Goal: Book appointment/travel/reservation

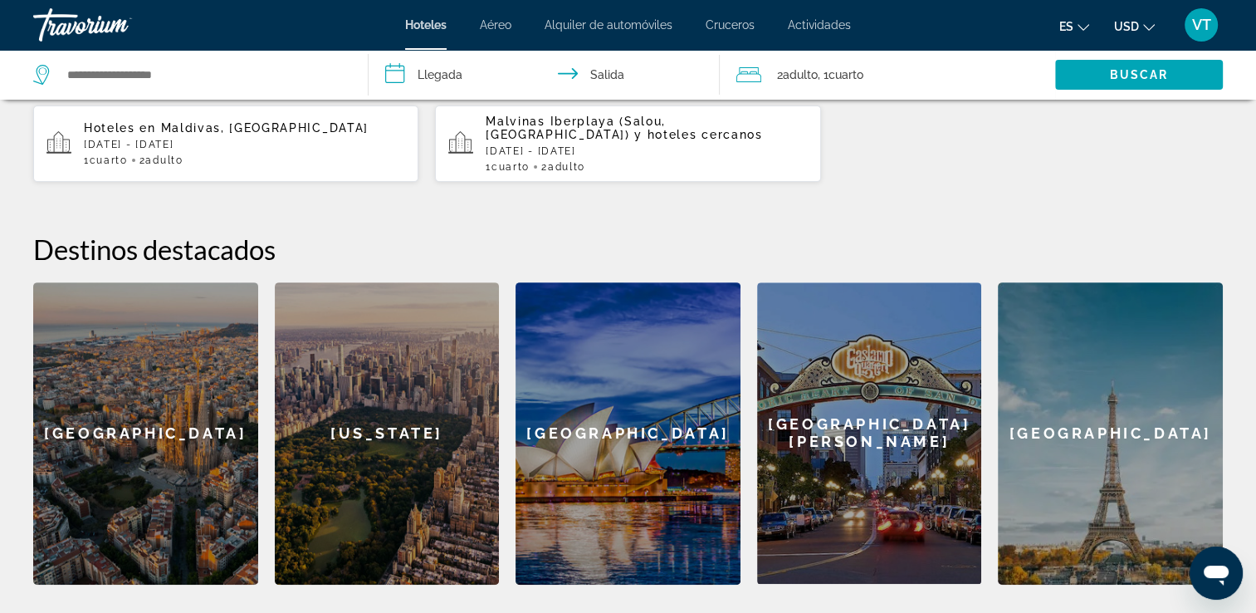
scroll to position [399, 0]
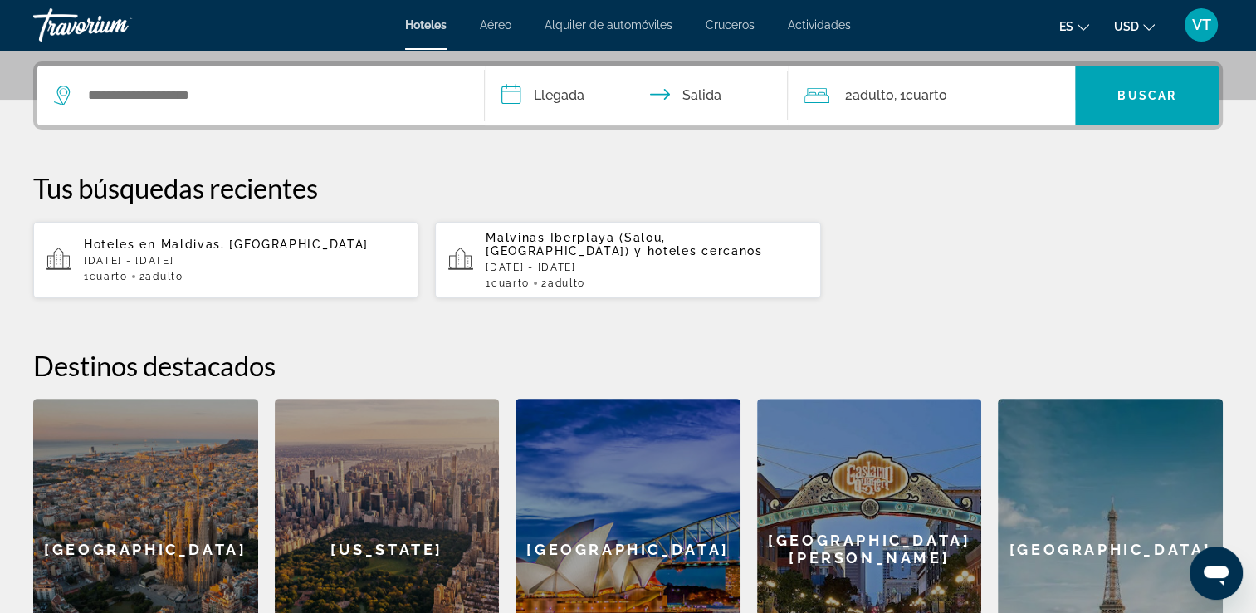
click at [201, 257] on p "Mié, 24 Sep - Mar, 30 Sep" at bounding box center [244, 261] width 321 height 12
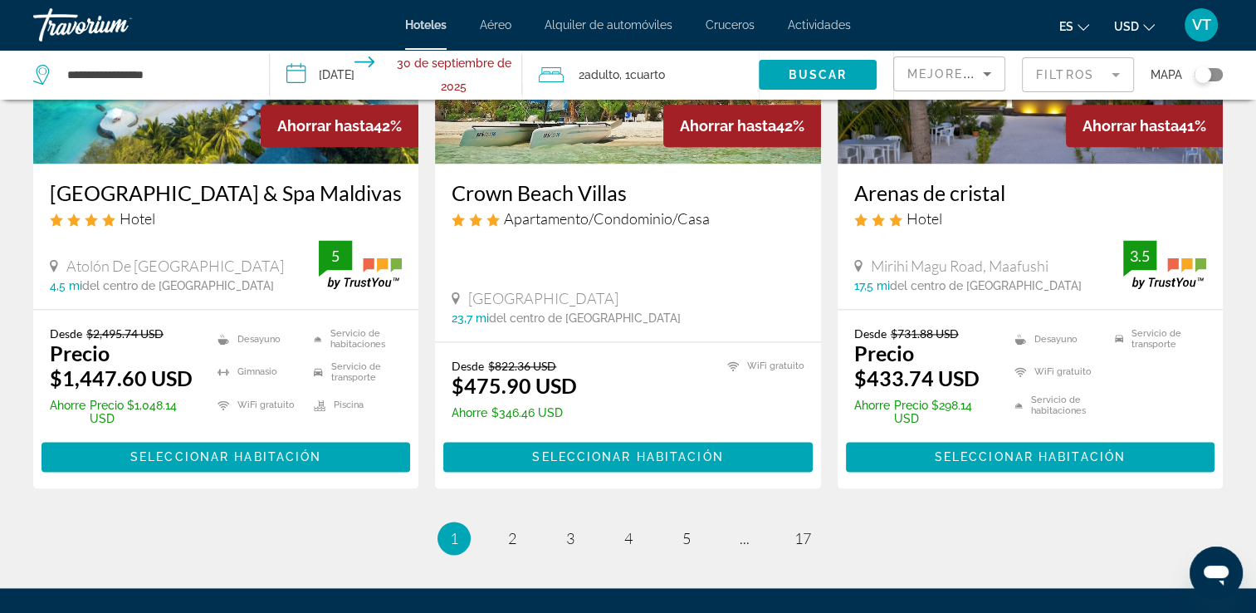
scroll to position [2119, 0]
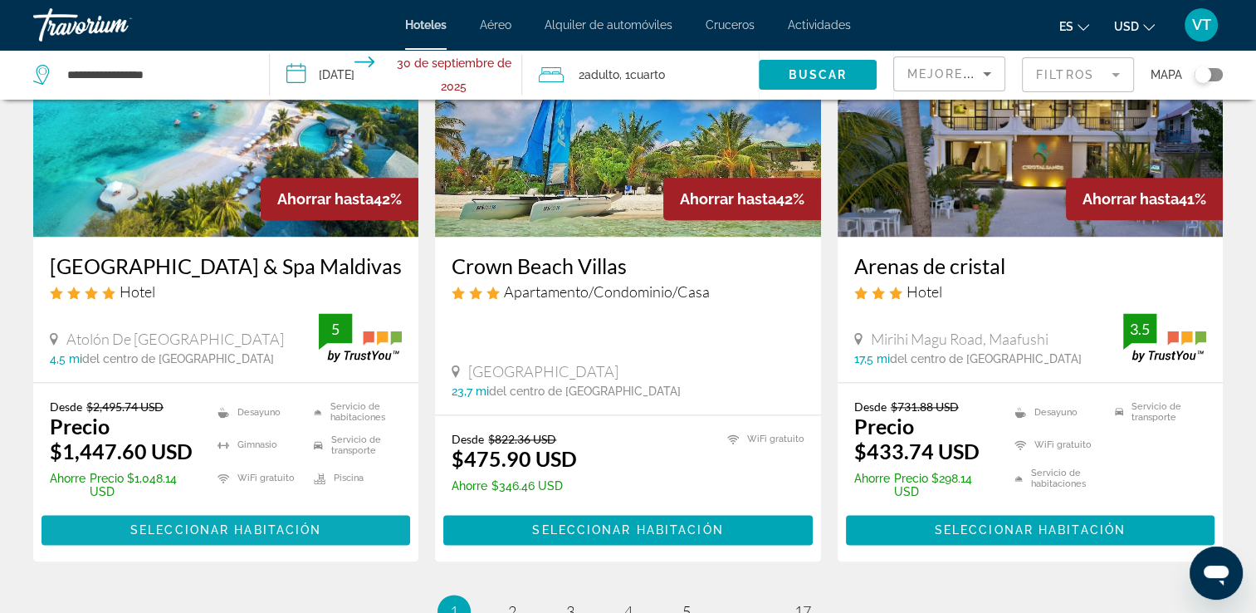
click at [292, 526] on span "Seleccionar habitación" at bounding box center [225, 529] width 191 height 13
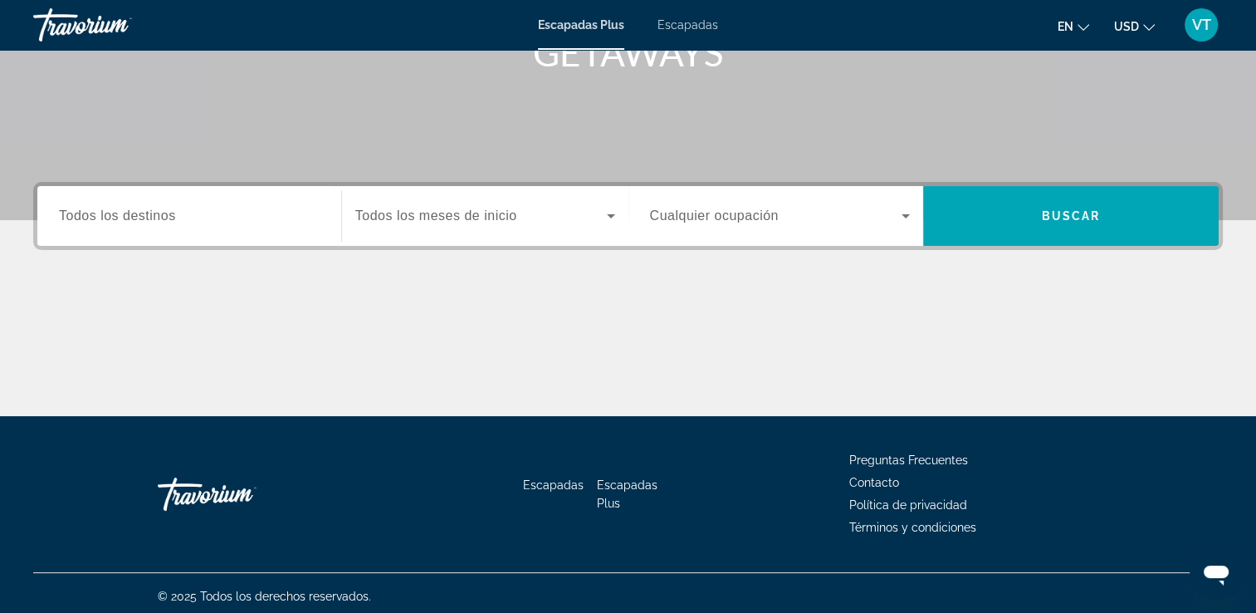
scroll to position [284, 0]
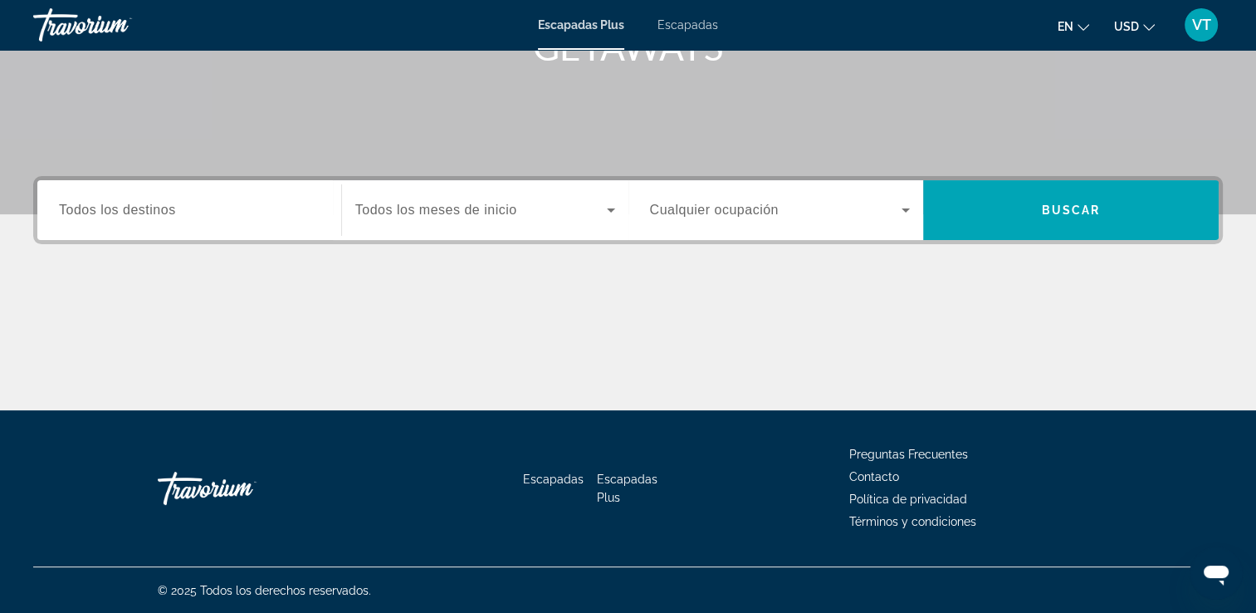
click at [240, 203] on input "Destination Todos los destinos" at bounding box center [189, 211] width 261 height 20
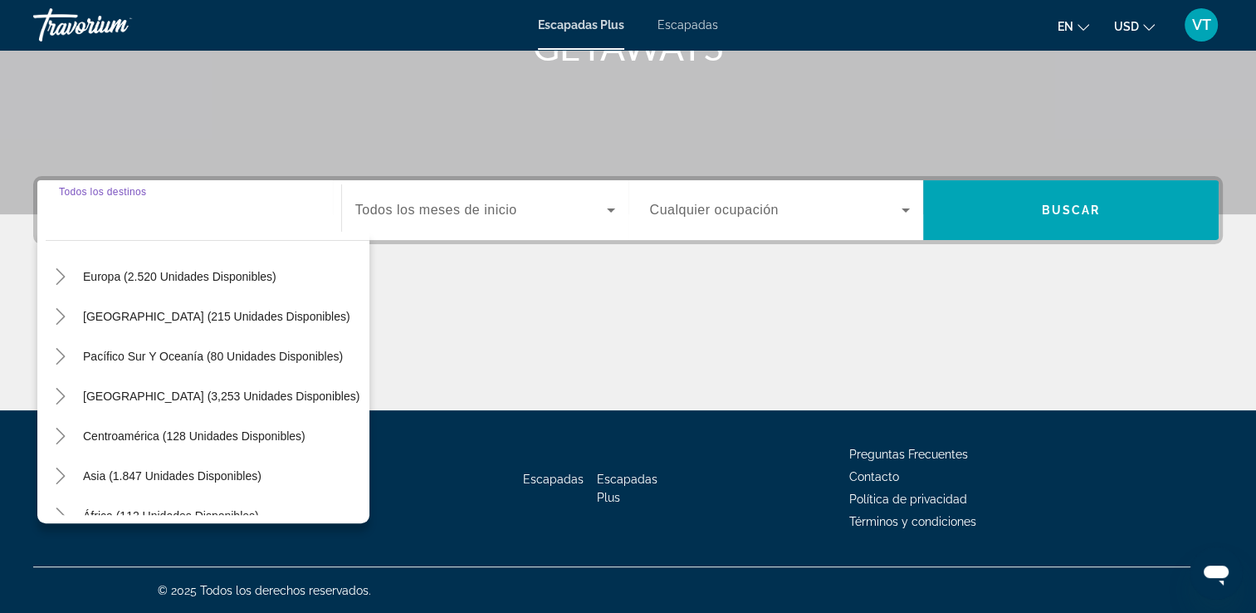
scroll to position [249, 0]
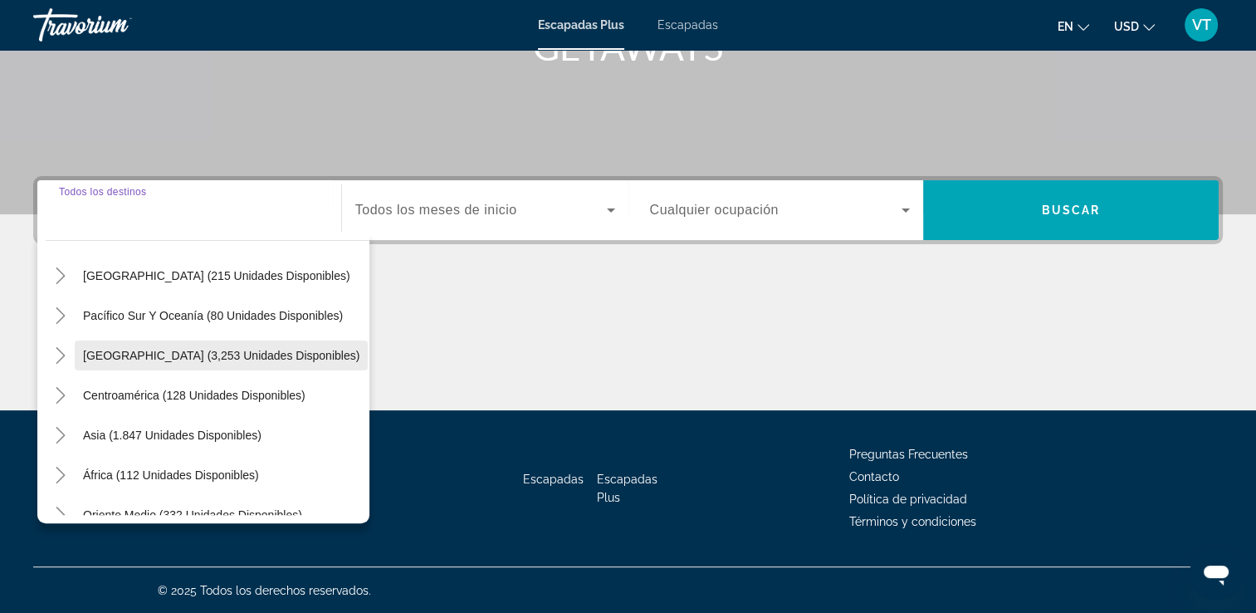
click at [232, 357] on span "[GEOGRAPHIC_DATA] (3,253 unidades disponibles)" at bounding box center [221, 355] width 277 height 13
type input "**********"
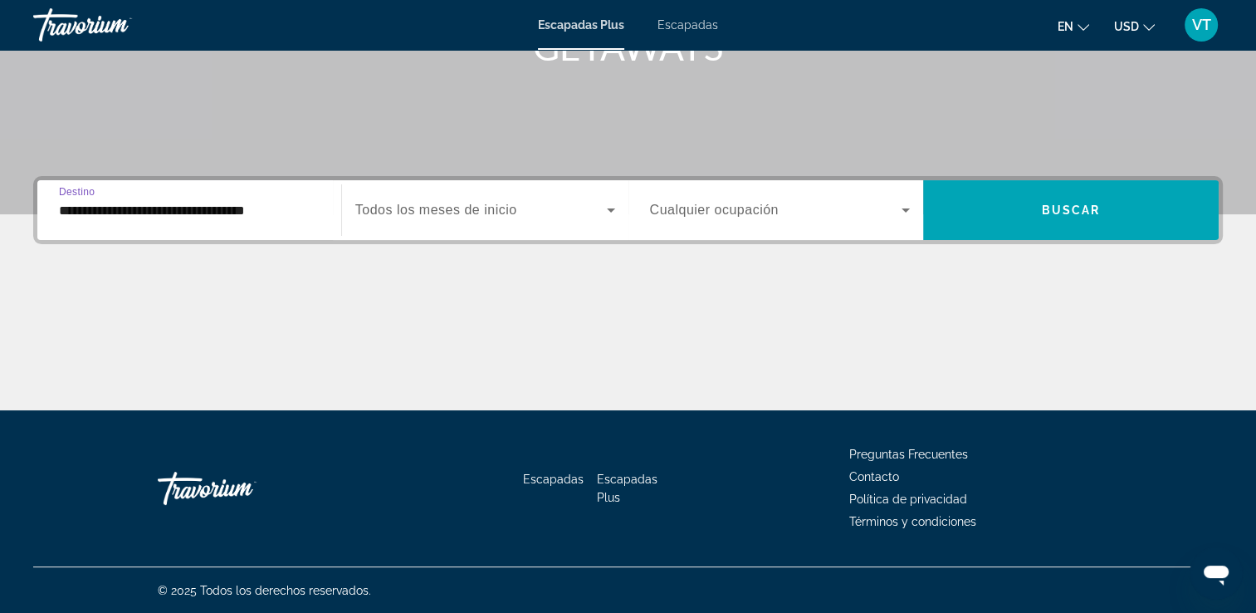
click at [471, 206] on span "Todos los meses de inicio" at bounding box center [436, 210] width 162 height 14
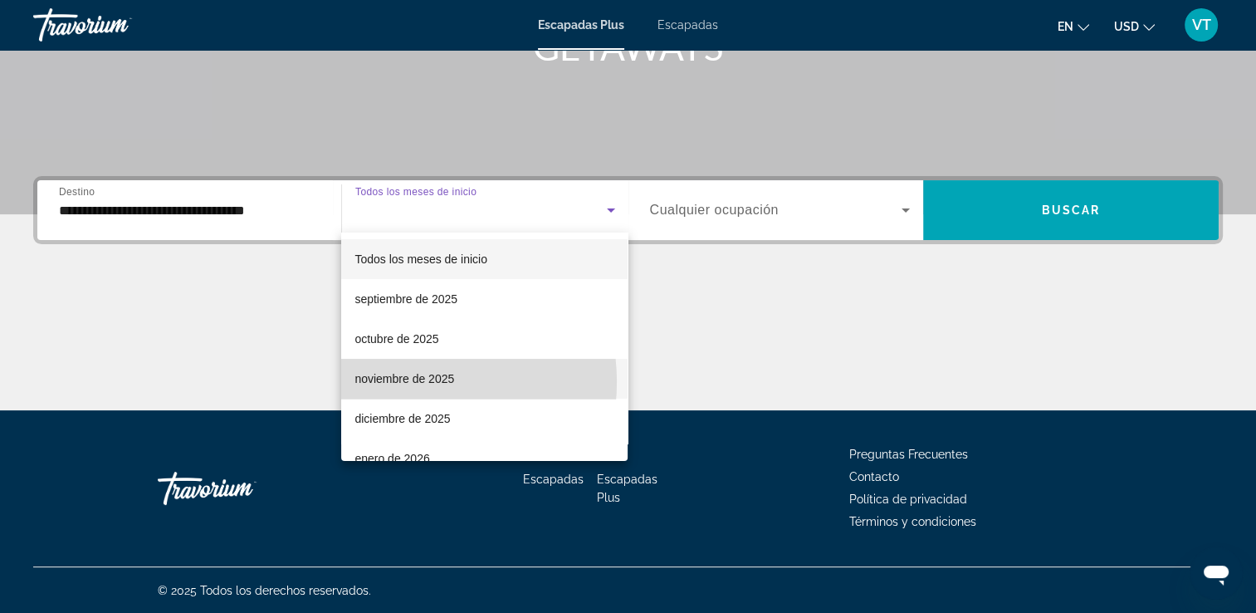
click at [401, 382] on font "noviembre de 2025" at bounding box center [405, 378] width 100 height 13
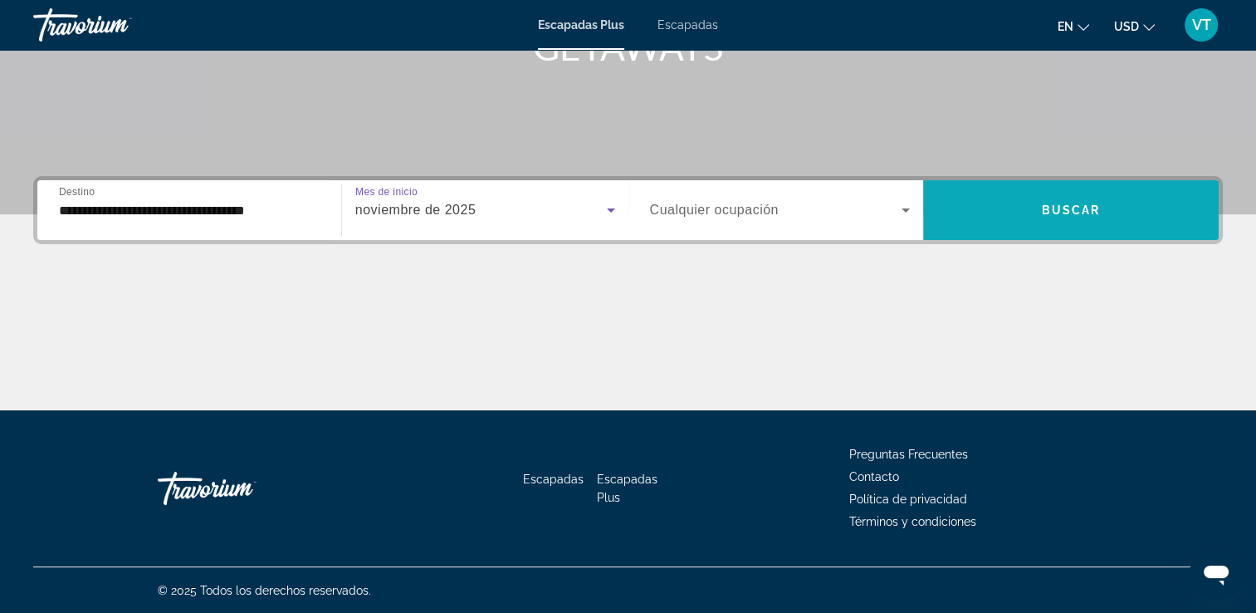
click at [1066, 218] on span "Widget de búsqueda" at bounding box center [1071, 210] width 296 height 40
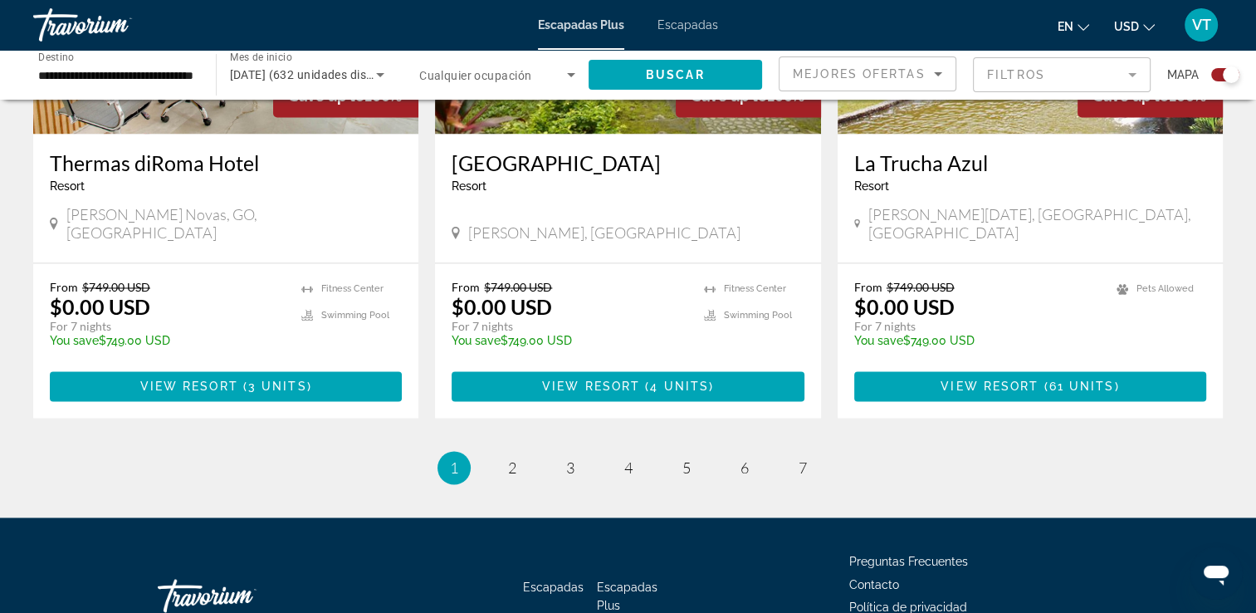
scroll to position [2587, 0]
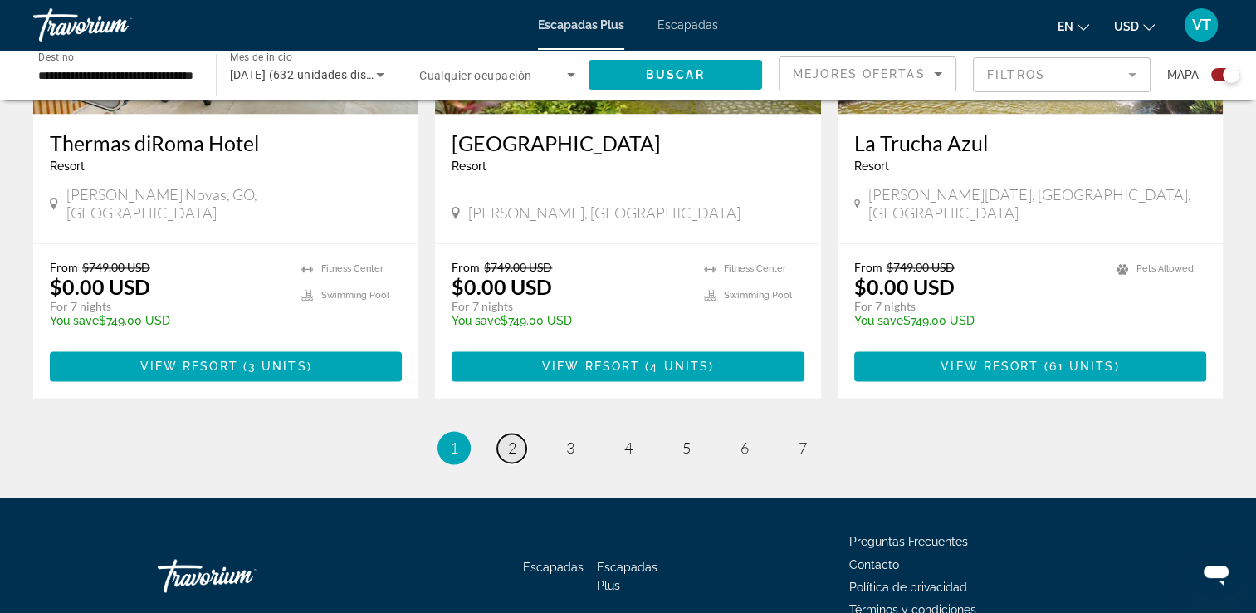
click at [517, 433] on link "page 2" at bounding box center [511, 447] width 29 height 29
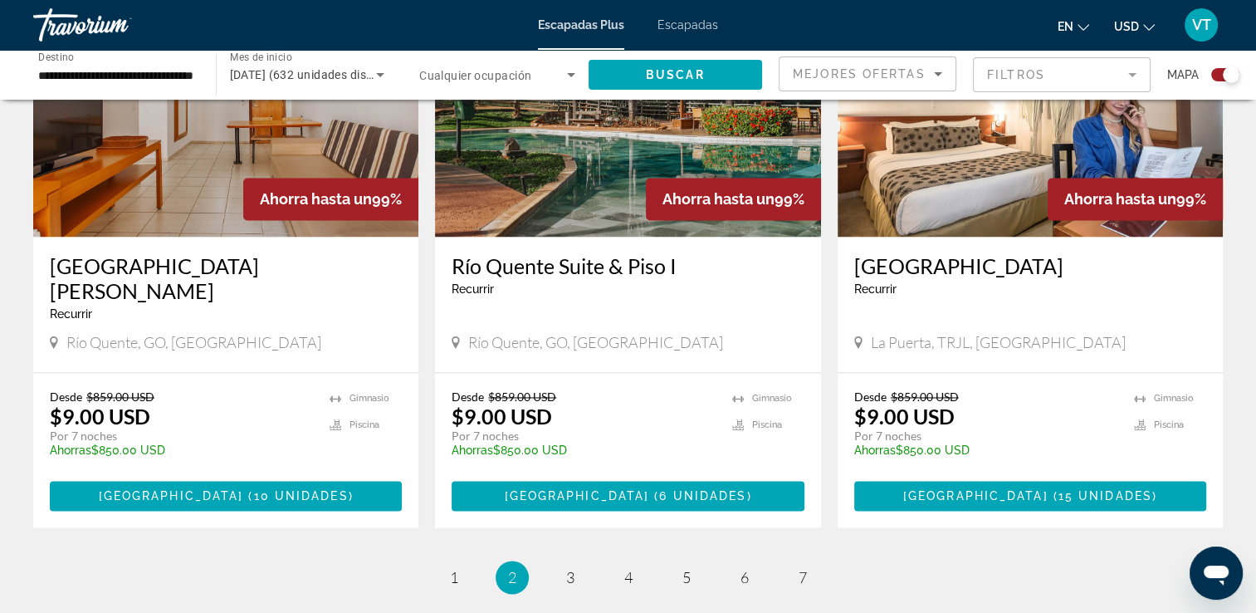
scroll to position [2513, 0]
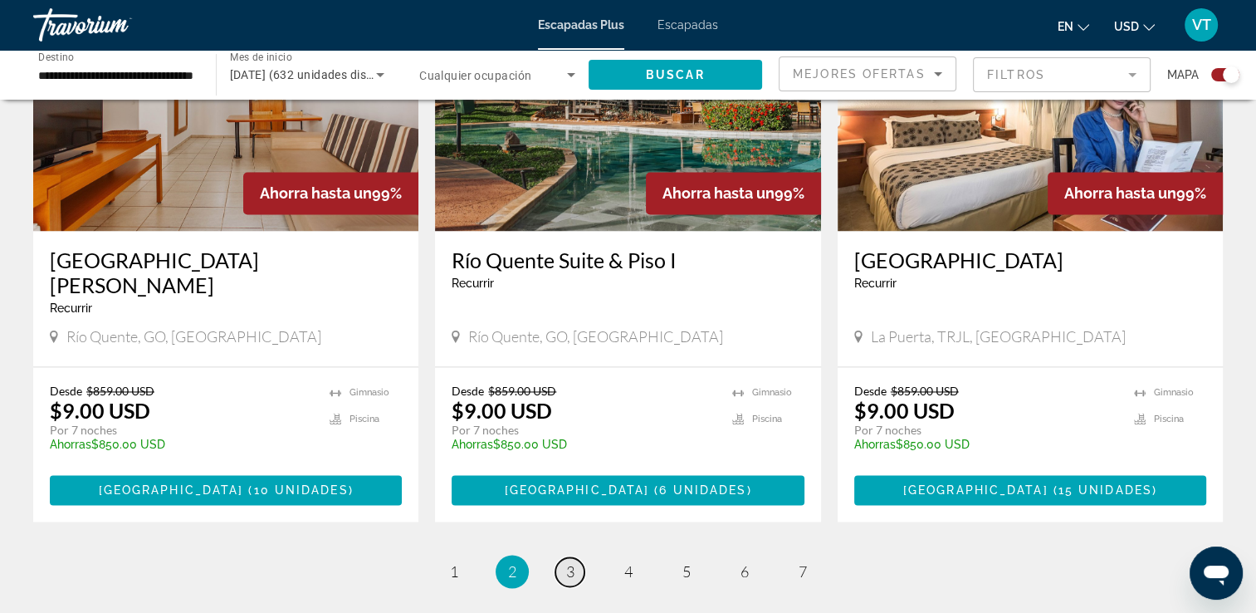
click at [568, 562] on span "3" at bounding box center [570, 571] width 8 height 18
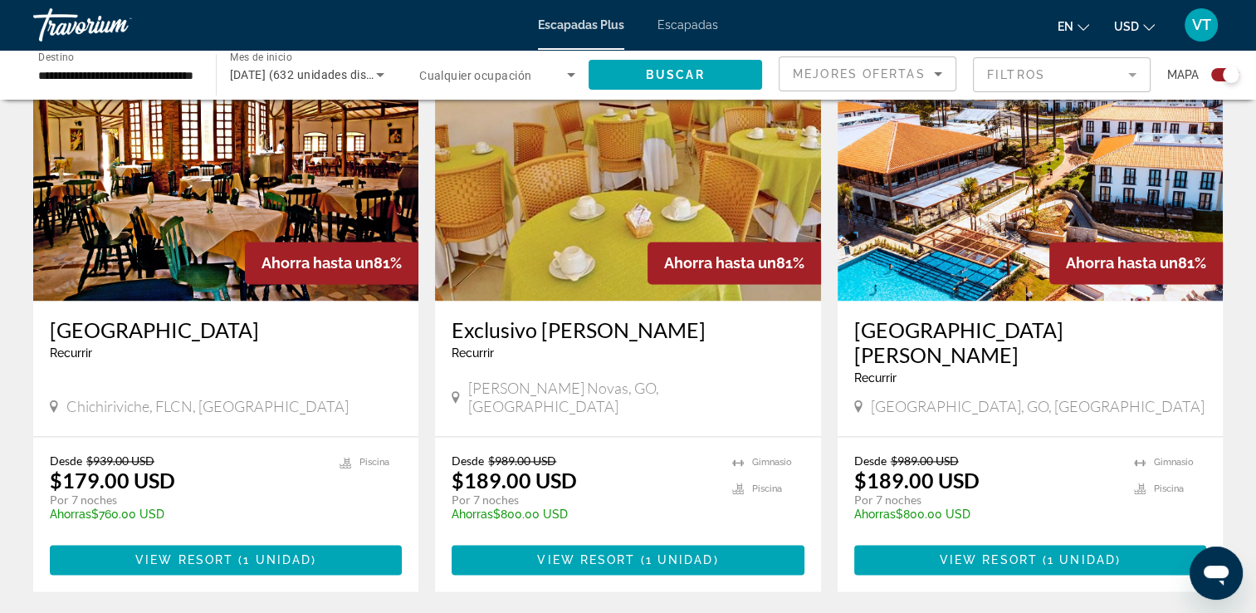
scroll to position [2611, 0]
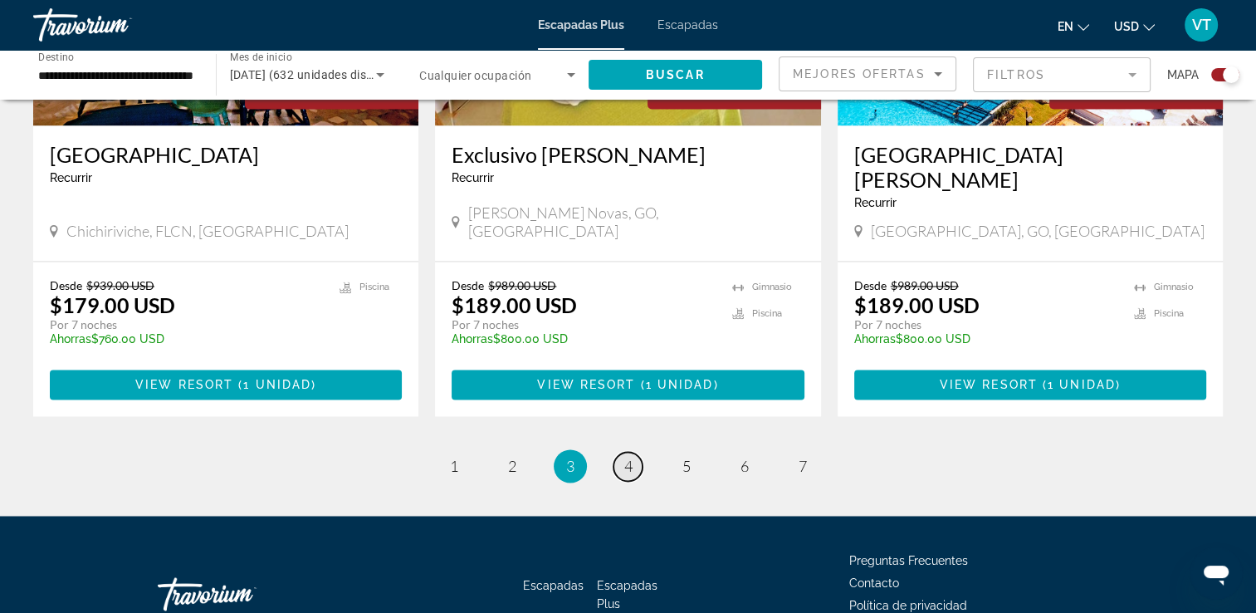
click at [624, 457] on span "4" at bounding box center [628, 466] width 8 height 18
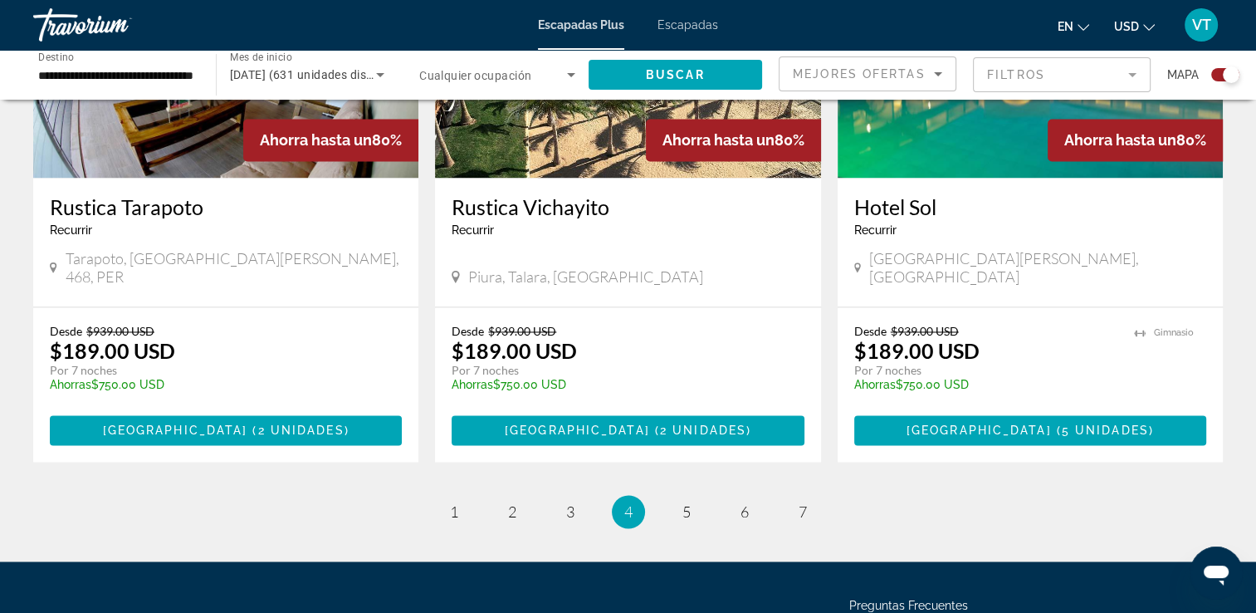
scroll to position [2587, 0]
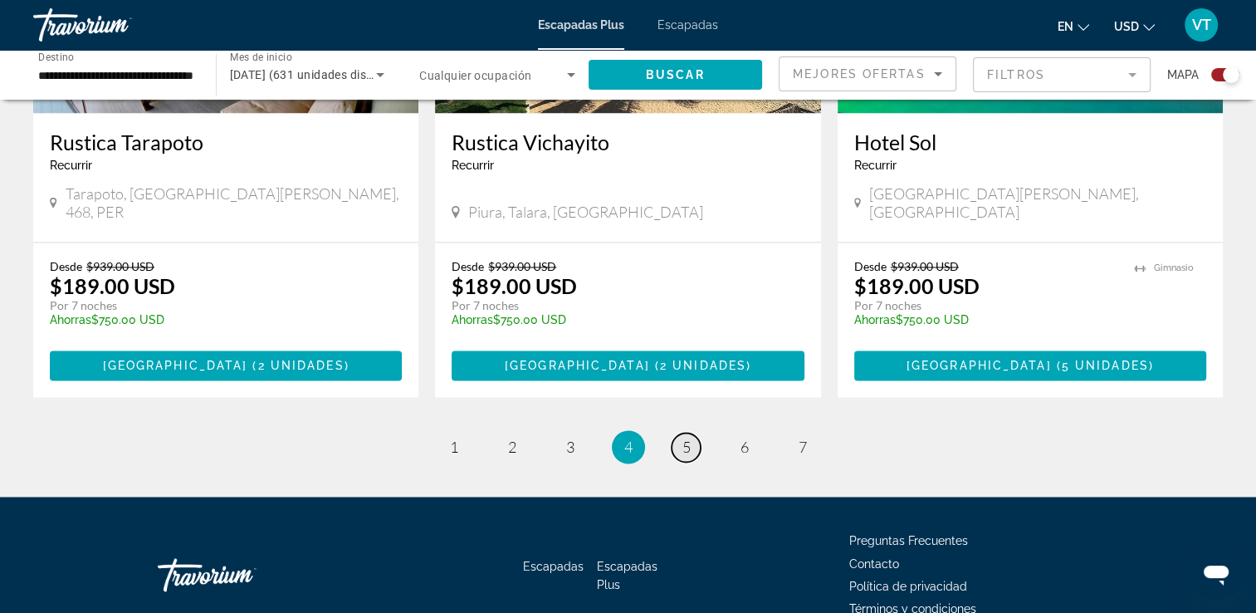
click at [683, 438] on span "5" at bounding box center [687, 447] width 8 height 18
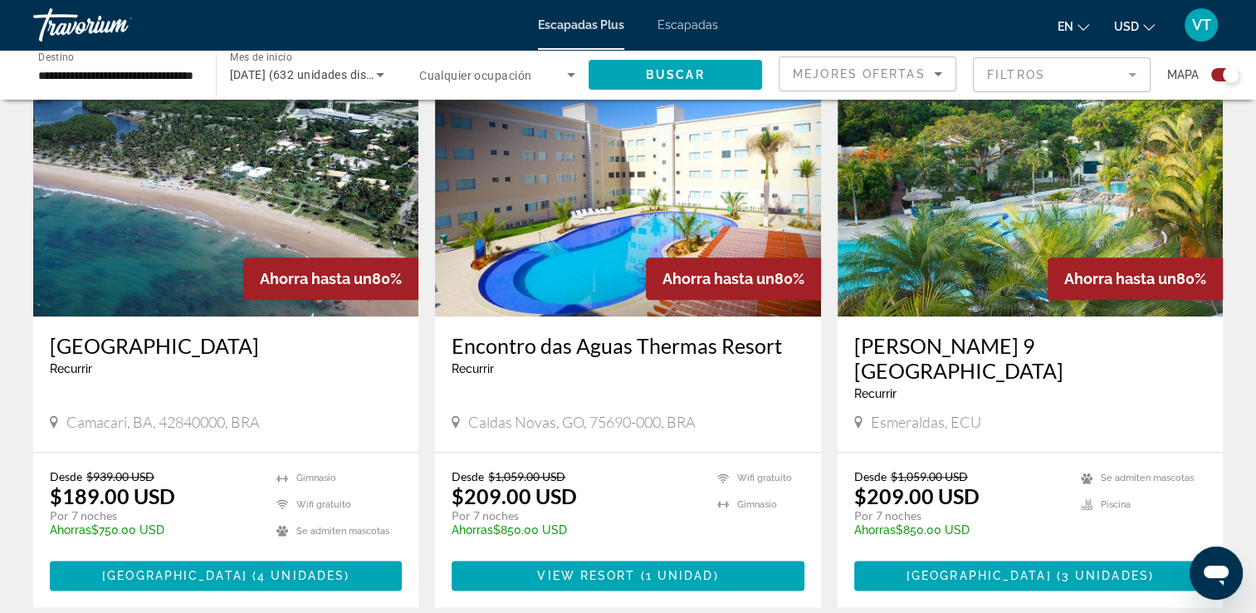
scroll to position [1848, 0]
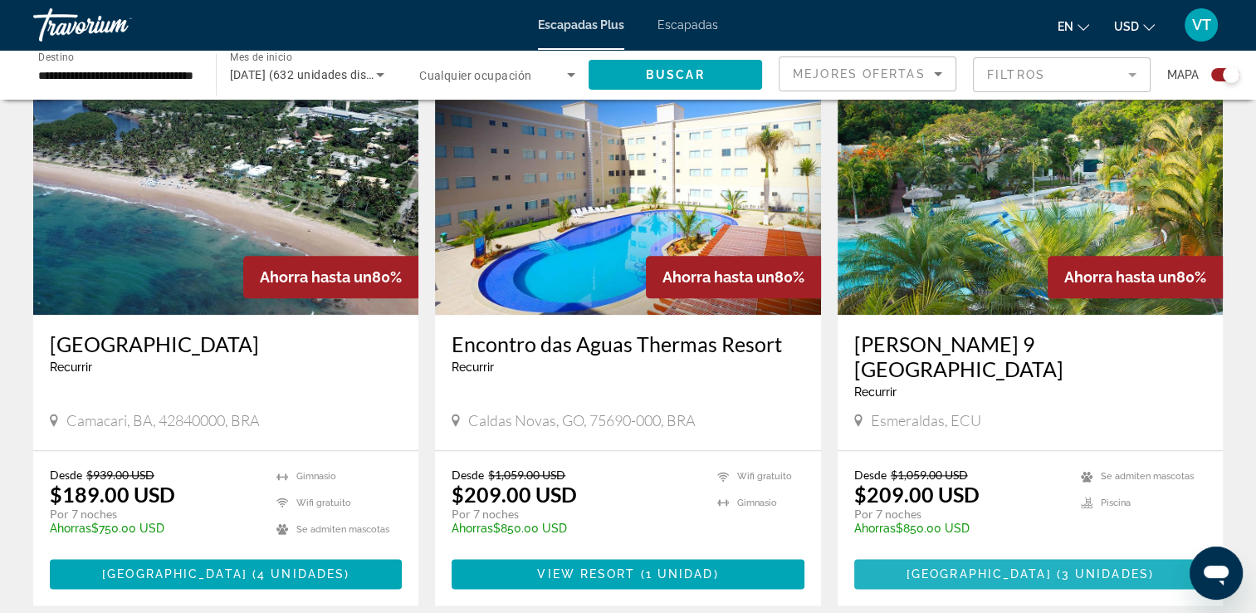
click at [1052, 567] on span "( 3 unidades )" at bounding box center [1103, 573] width 102 height 13
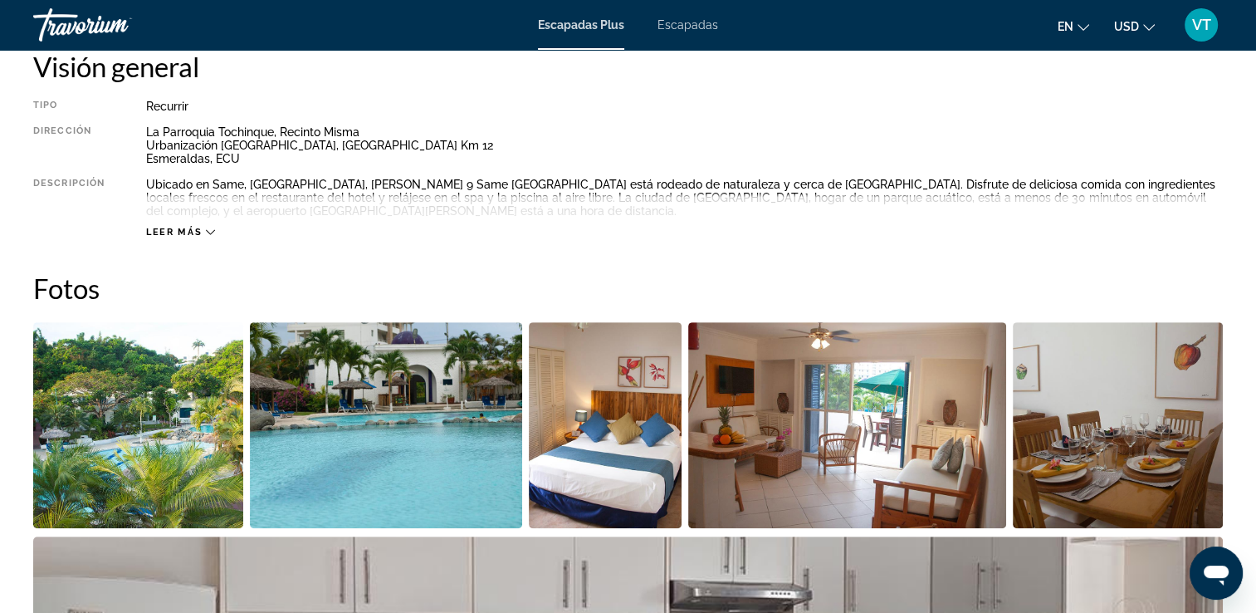
scroll to position [581, 0]
click at [391, 426] on img "Abrir control deslizante de imagen a pantalla completa" at bounding box center [386, 425] width 272 height 206
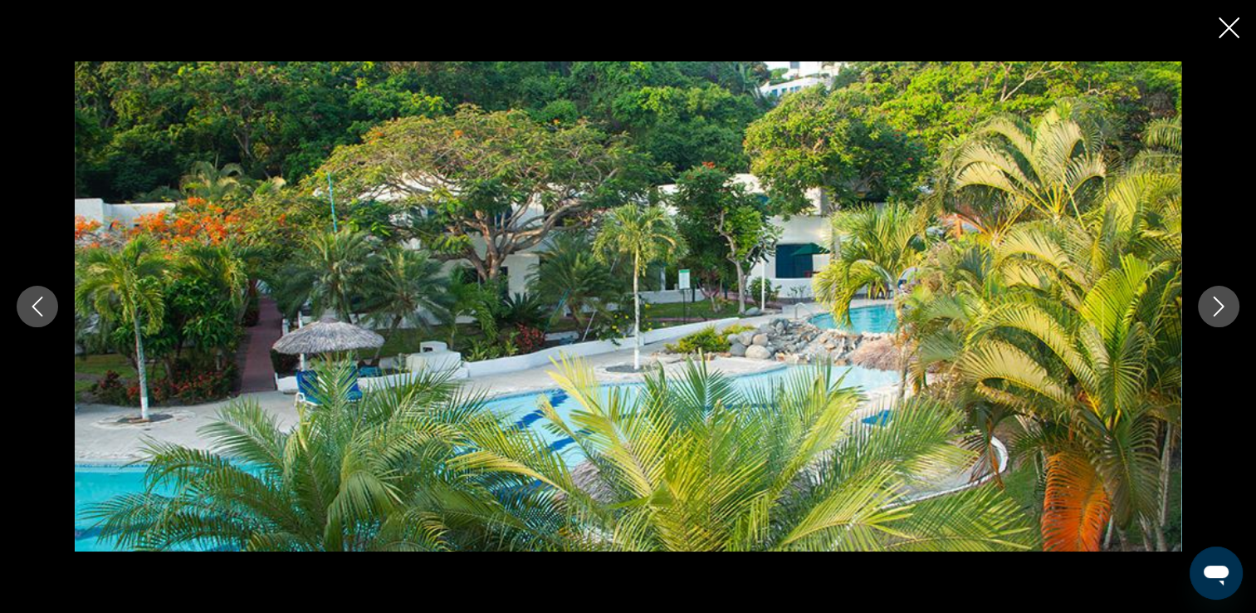
click at [1221, 311] on icon "Siguiente imagen" at bounding box center [1219, 306] width 20 height 20
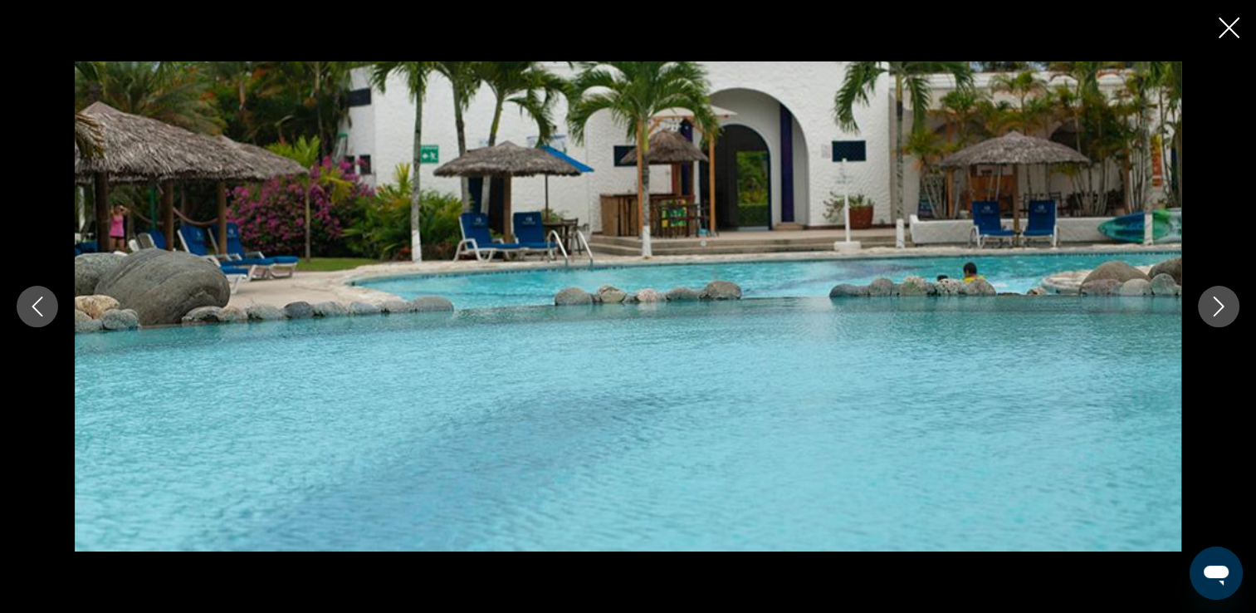
click at [1220, 312] on icon "Siguiente imagen" at bounding box center [1219, 306] width 20 height 20
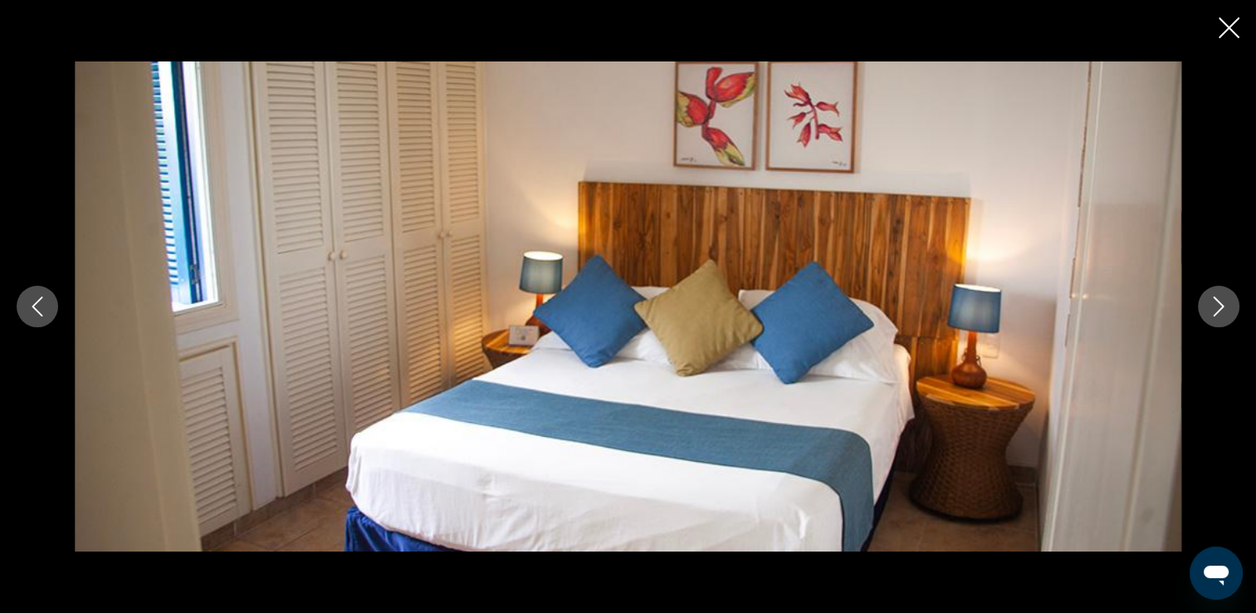
click at [1218, 315] on icon "Siguiente imagen" at bounding box center [1219, 306] width 20 height 20
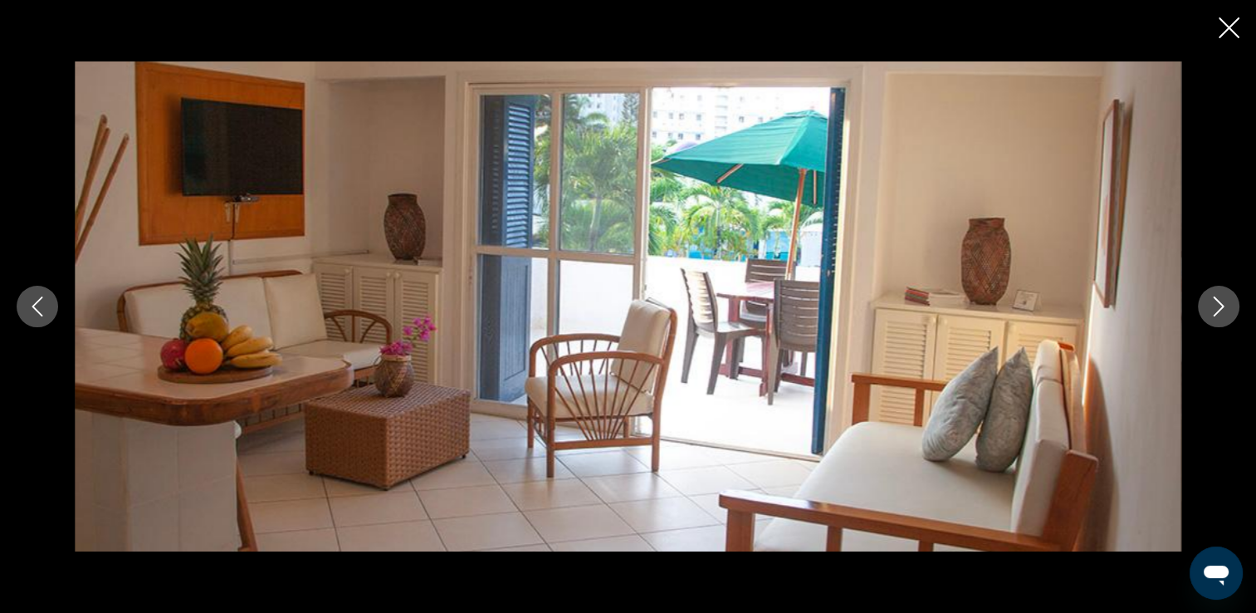
click at [1211, 321] on button "Siguiente imagen" at bounding box center [1219, 307] width 42 height 42
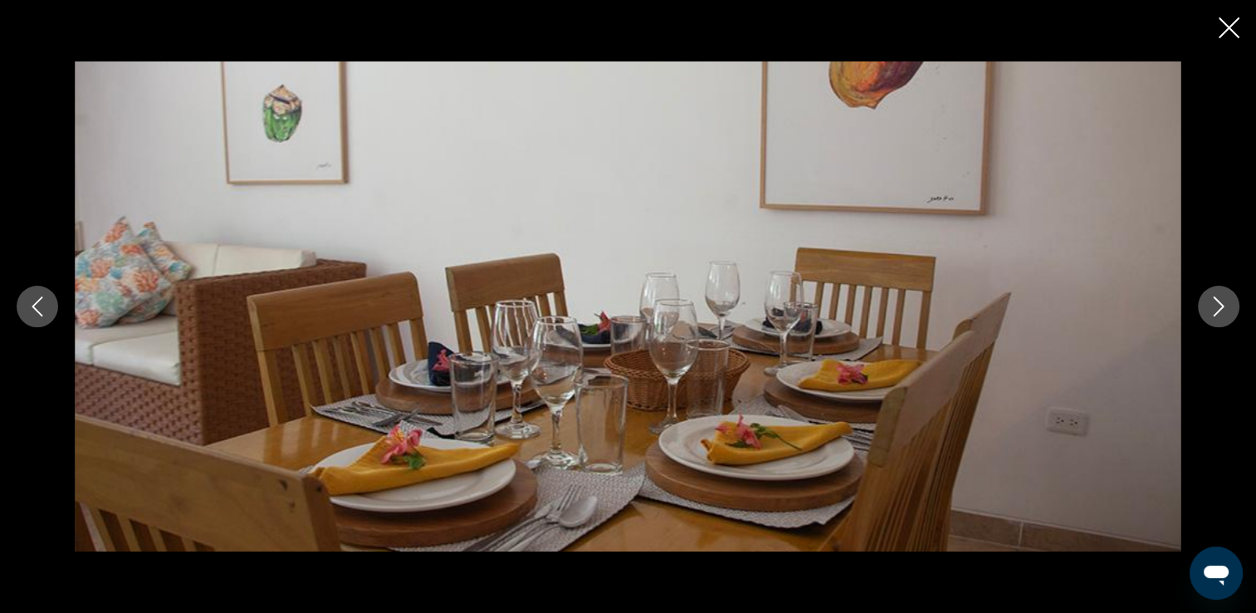
click at [1207, 321] on button "Siguiente imagen" at bounding box center [1219, 307] width 42 height 42
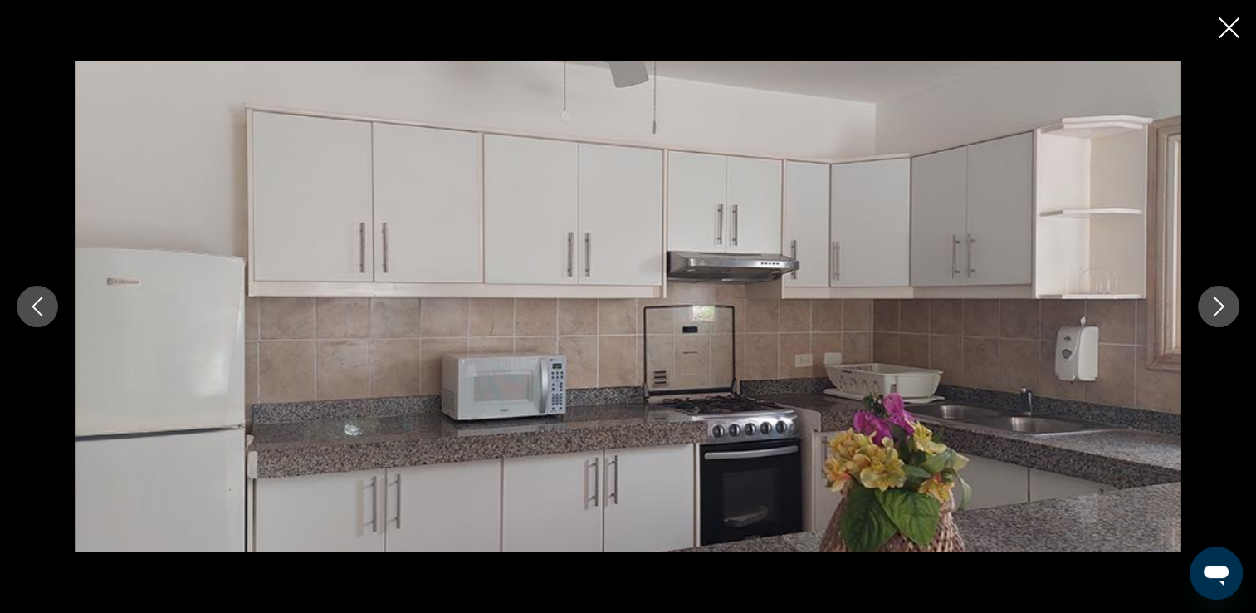
click at [1207, 321] on button "Siguiente imagen" at bounding box center [1219, 307] width 42 height 42
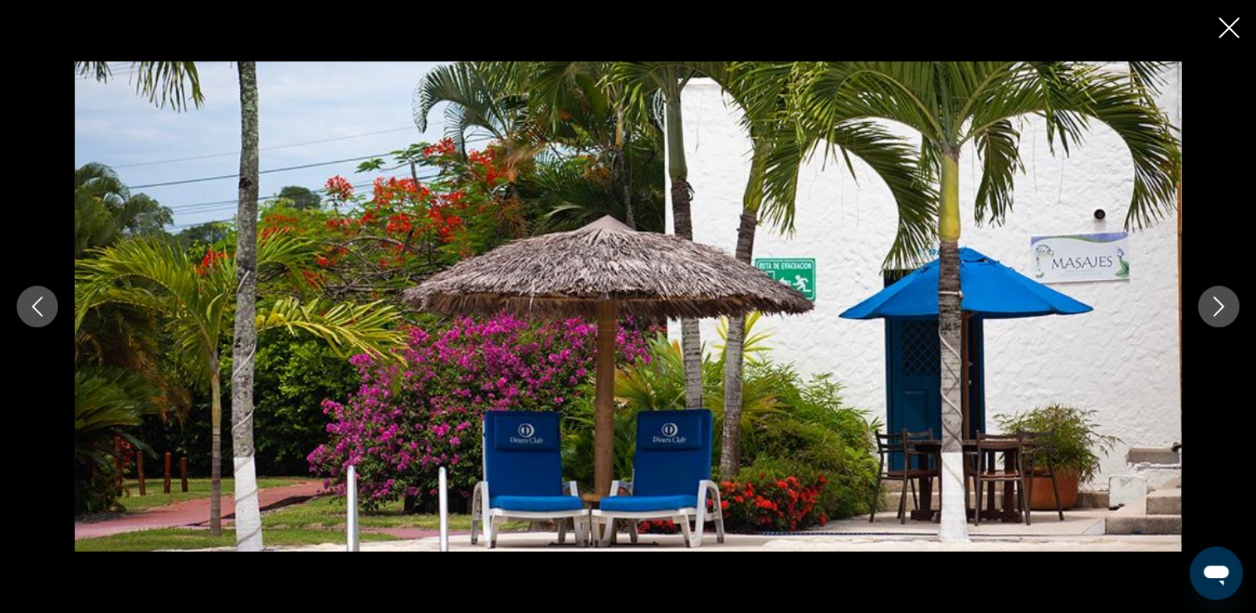
click at [1206, 322] on button "Siguiente imagen" at bounding box center [1219, 307] width 42 height 42
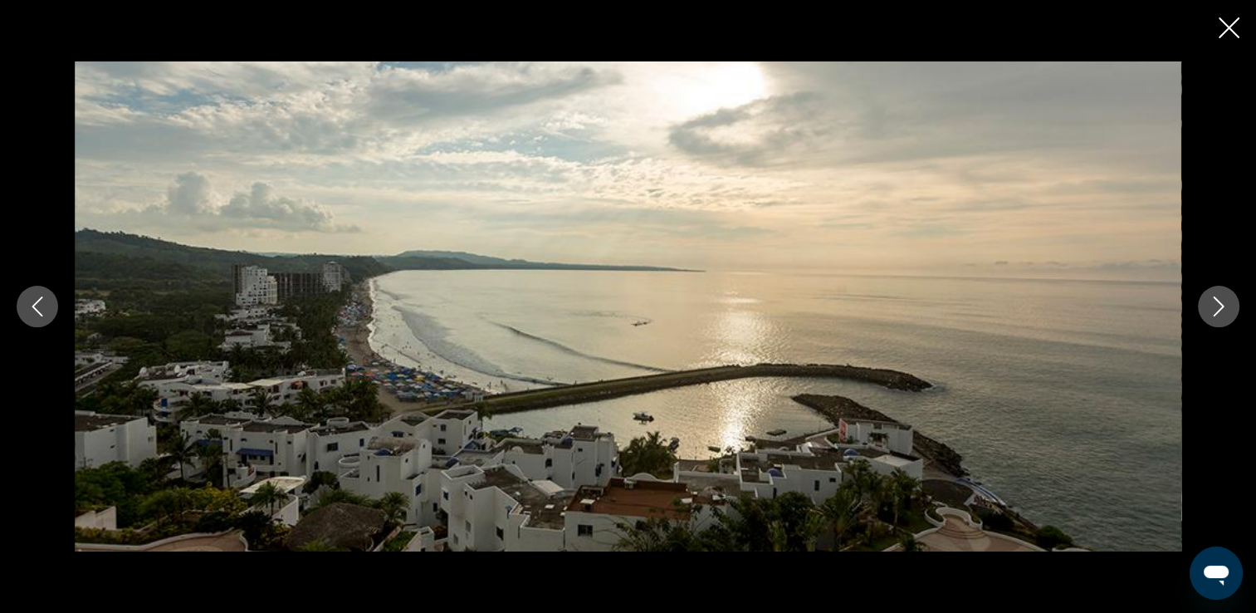
click at [1226, 30] on icon "Cerrar presentación de diapositivas" at bounding box center [1229, 27] width 21 height 21
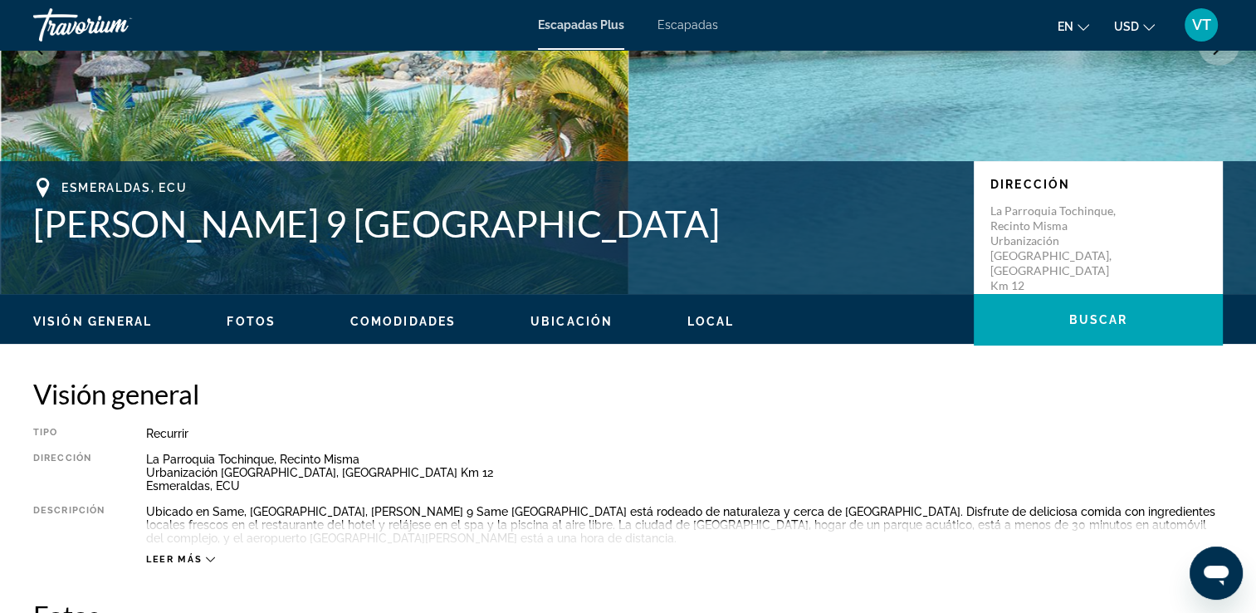
scroll to position [0, 0]
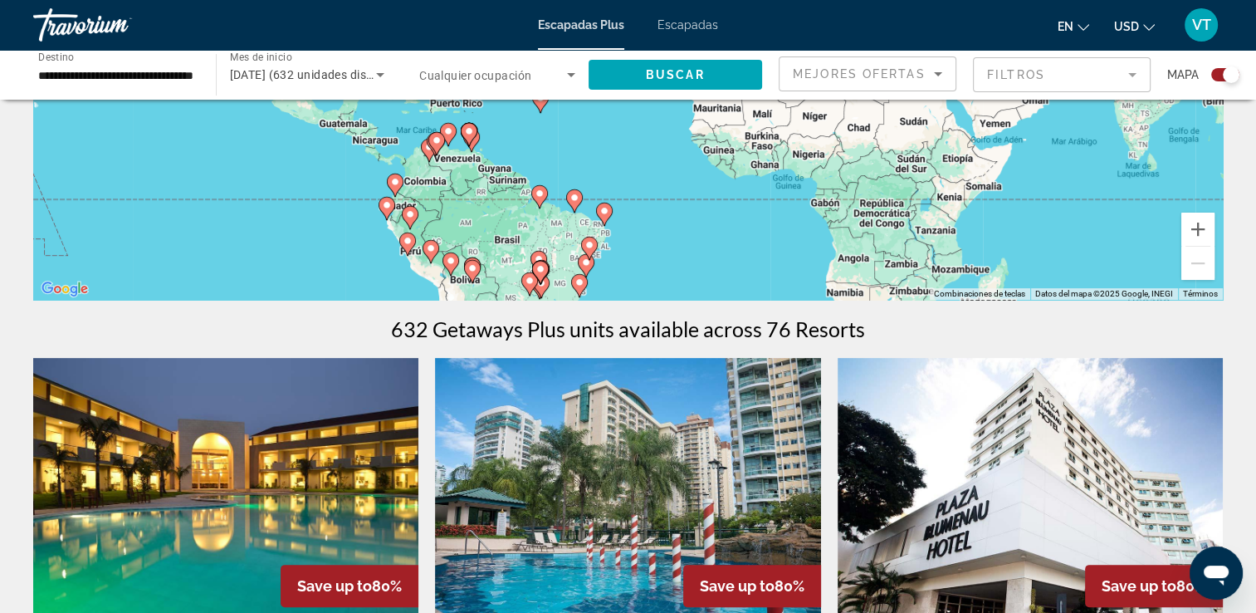
scroll to position [332, 0]
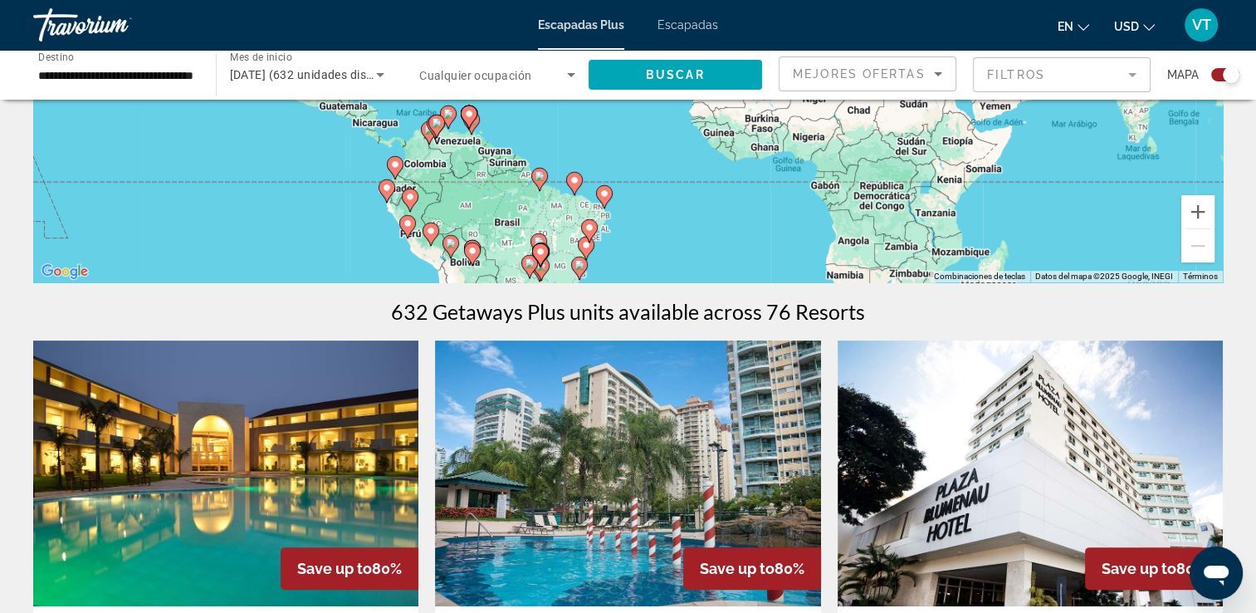
click at [477, 218] on div "Para activar la función de arrastre con el teclado, pulsa Alt + Intro. Cuando h…" at bounding box center [628, 33] width 1190 height 498
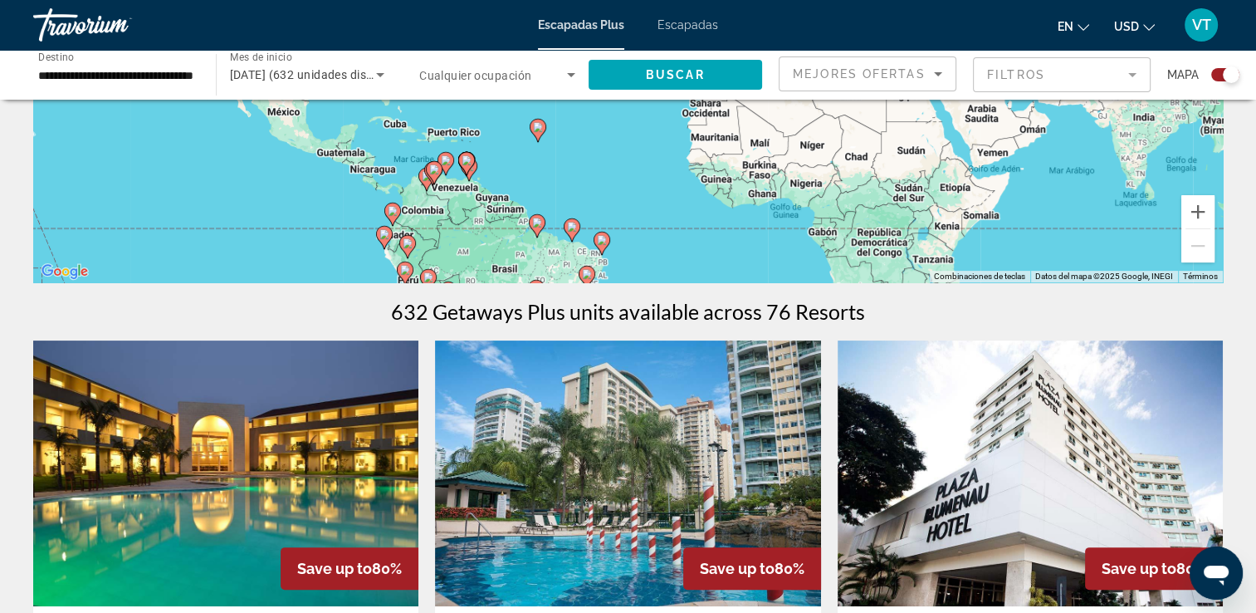
drag, startPoint x: 496, startPoint y: 216, endPoint x: 513, endPoint y: 233, distance: 24.7
click at [502, 253] on div "Para activar la función de arrastre con el teclado, pulsa Alt + Intro. Cuando h…" at bounding box center [628, 33] width 1190 height 498
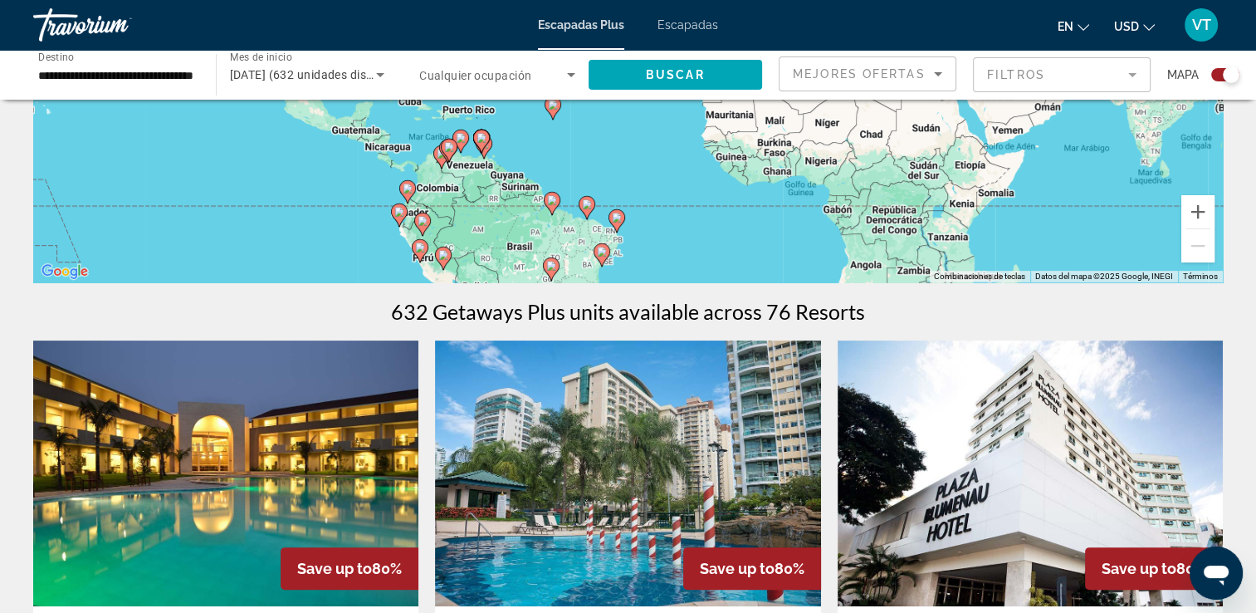
click at [402, 216] on image "Contenido principal" at bounding box center [399, 212] width 10 height 10
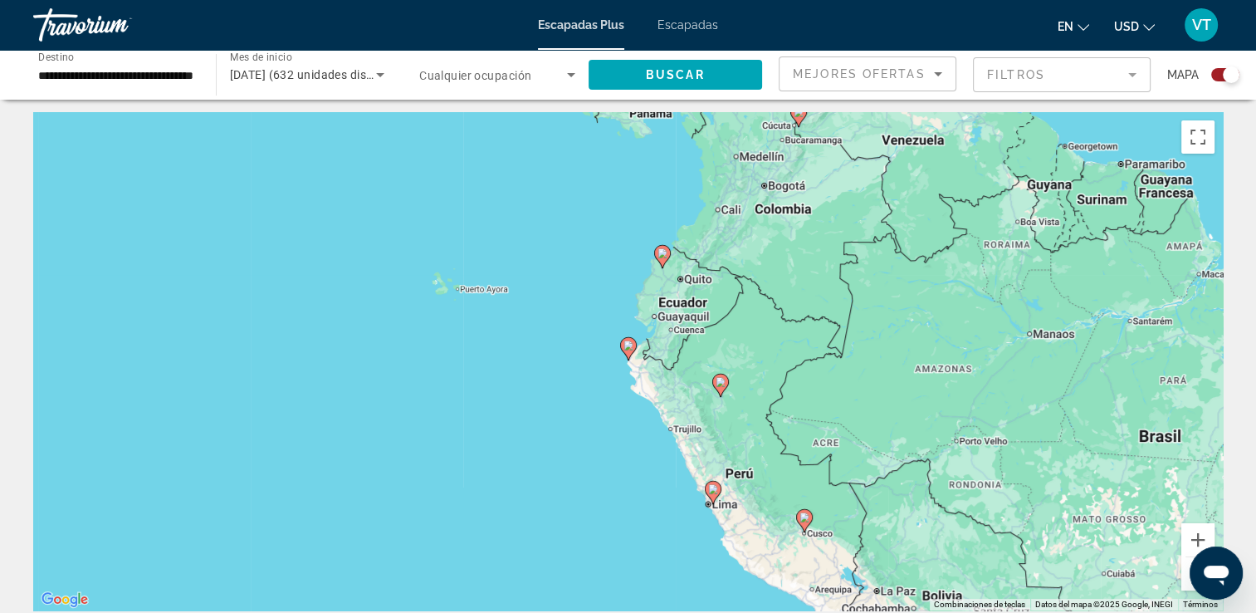
scroll to position [0, 0]
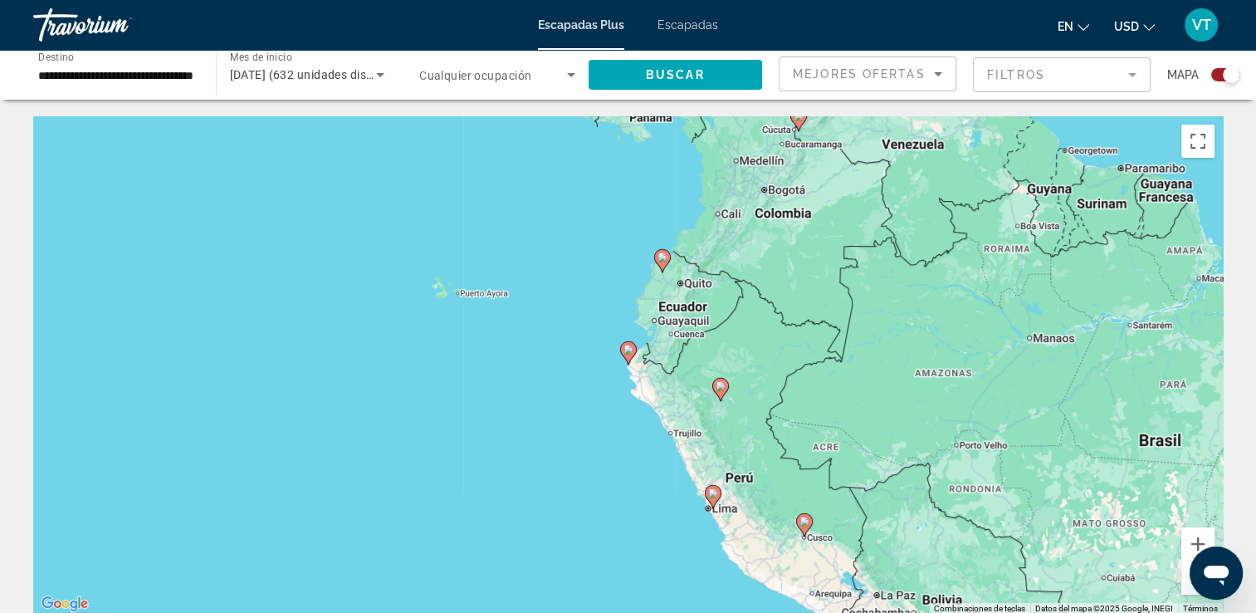
click at [679, 314] on div "Para desplazarte, pulsa las teclas [PERSON_NAME]. Para activar la función de ar…" at bounding box center [628, 365] width 1190 height 498
click at [679, 313] on div "Para activar la función de arrastre con el teclado, pulsa Alt + Intro. Cuando h…" at bounding box center [628, 365] width 1190 height 498
click at [630, 350] on image "Contenido principal" at bounding box center [629, 350] width 10 height 10
type input "**********"
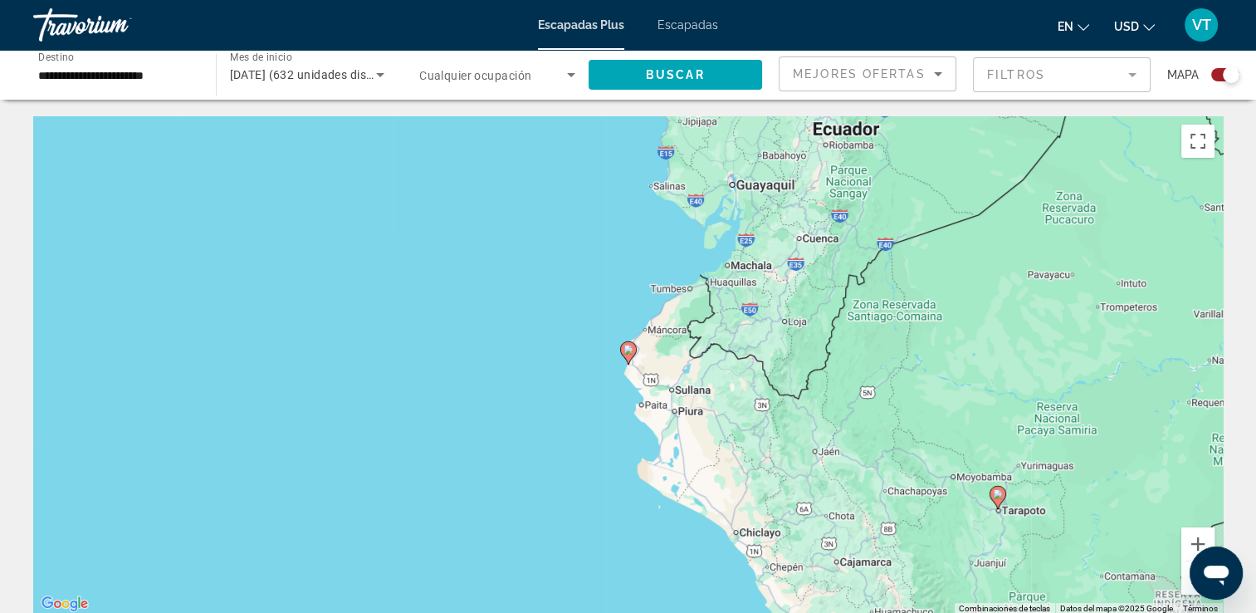
click at [629, 350] on image "Contenido principal" at bounding box center [629, 350] width 10 height 10
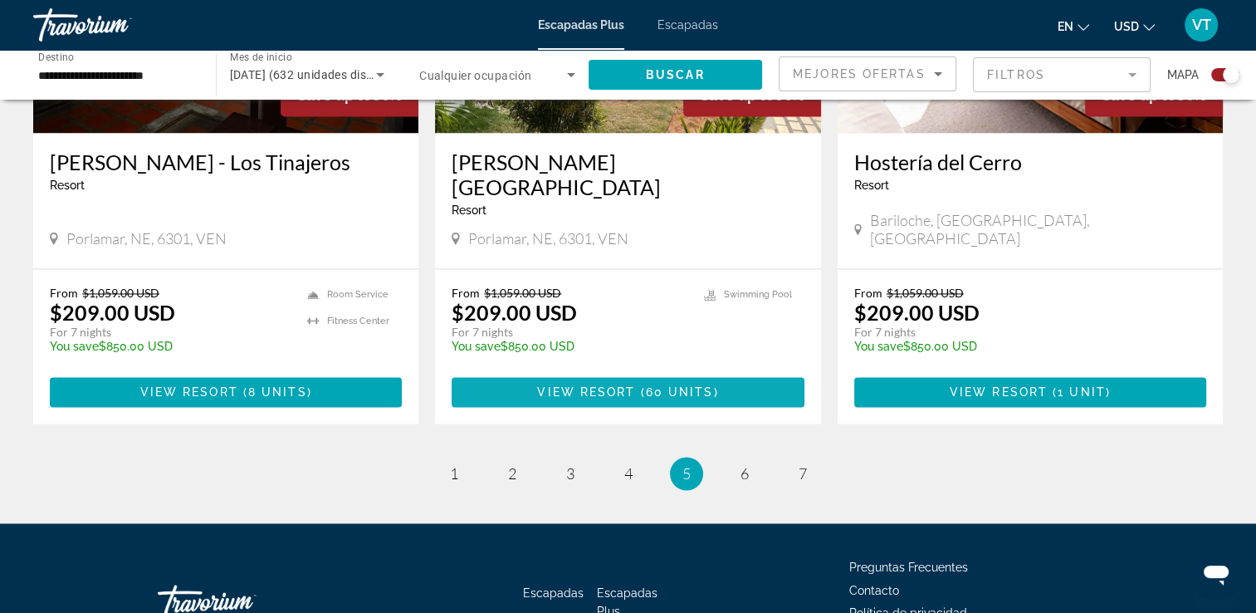
scroll to position [2587, 0]
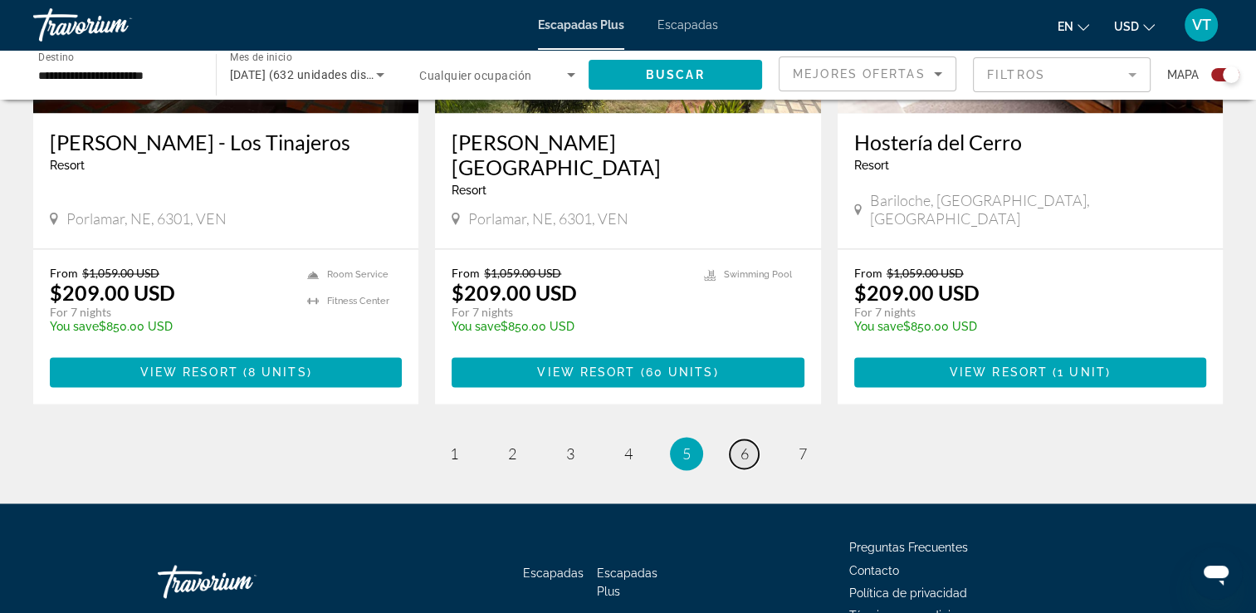
click at [747, 444] on span "6" at bounding box center [745, 453] width 8 height 18
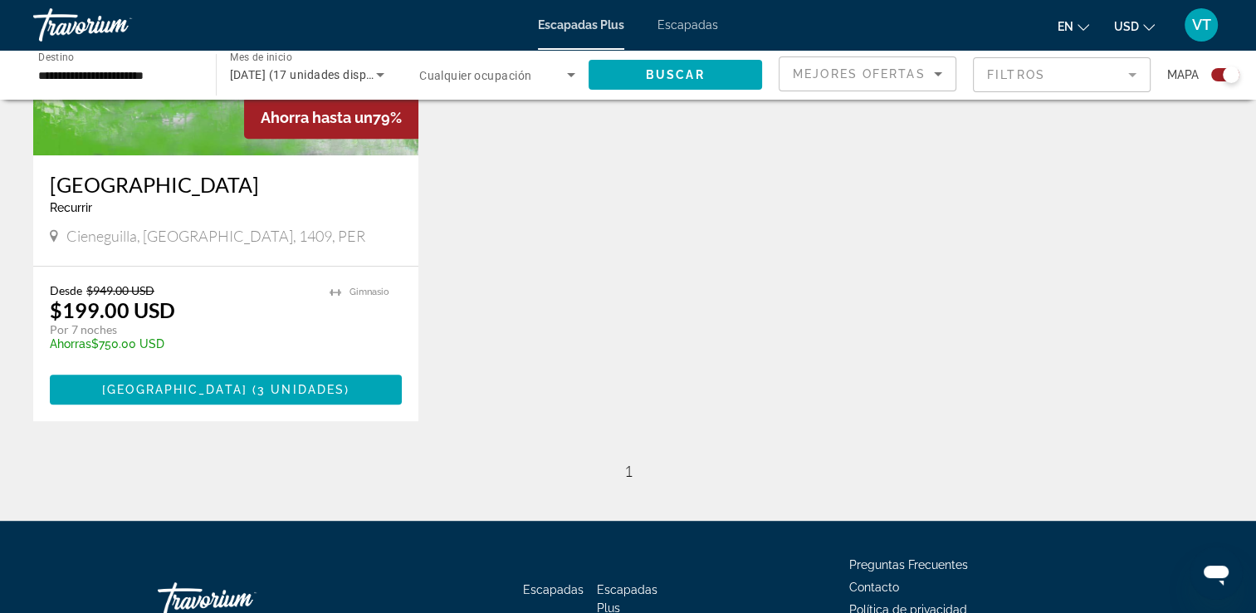
scroll to position [830, 0]
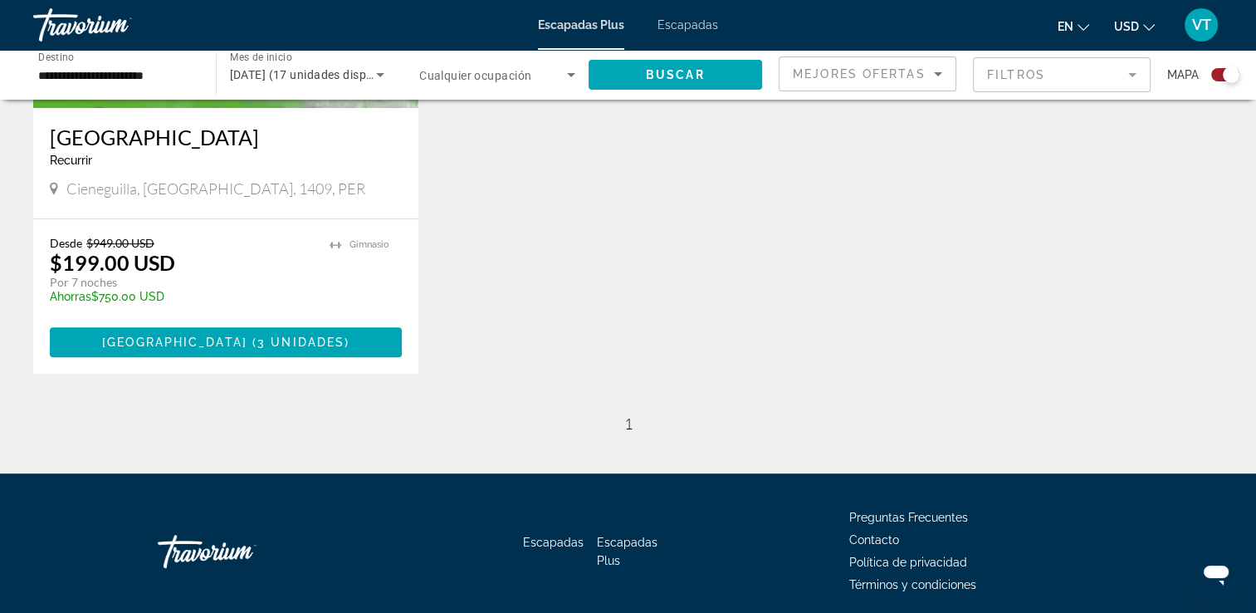
drag, startPoint x: 616, startPoint y: 370, endPoint x: 624, endPoint y: 360, distance: 13.0
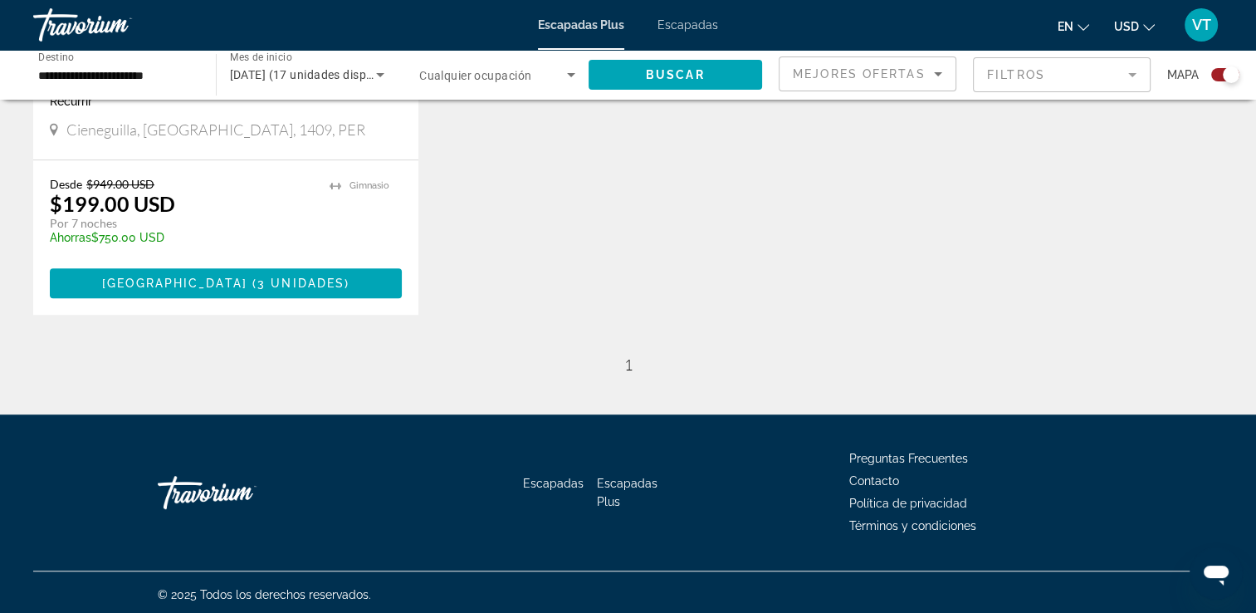
scroll to position [893, 0]
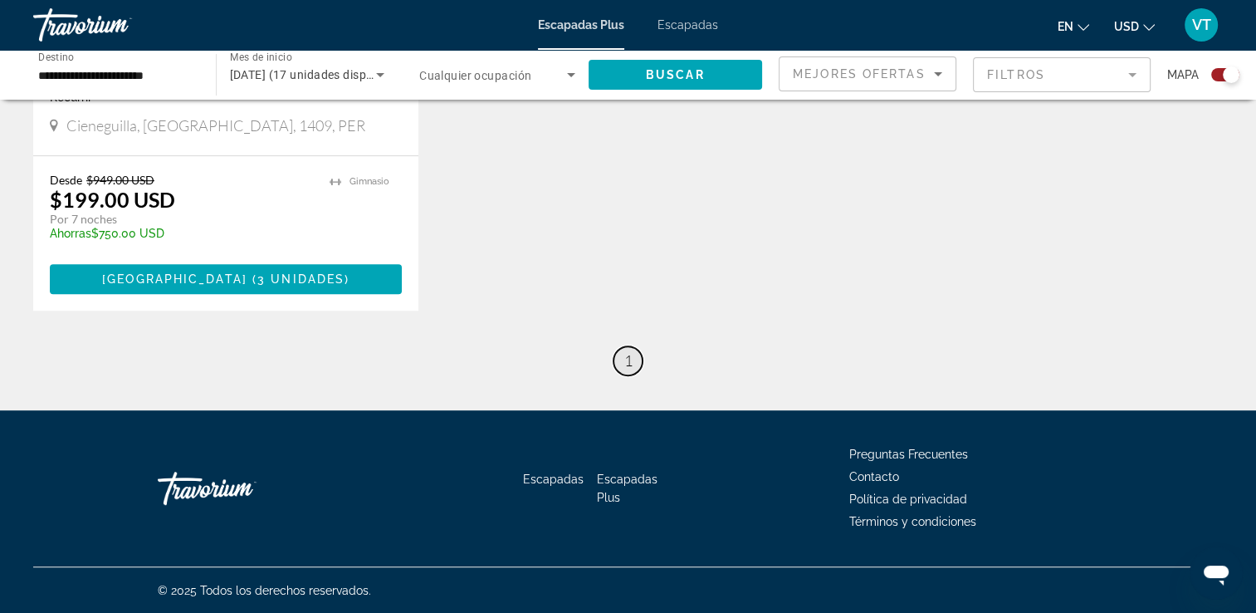
click at [630, 363] on span "1" at bounding box center [628, 360] width 8 height 18
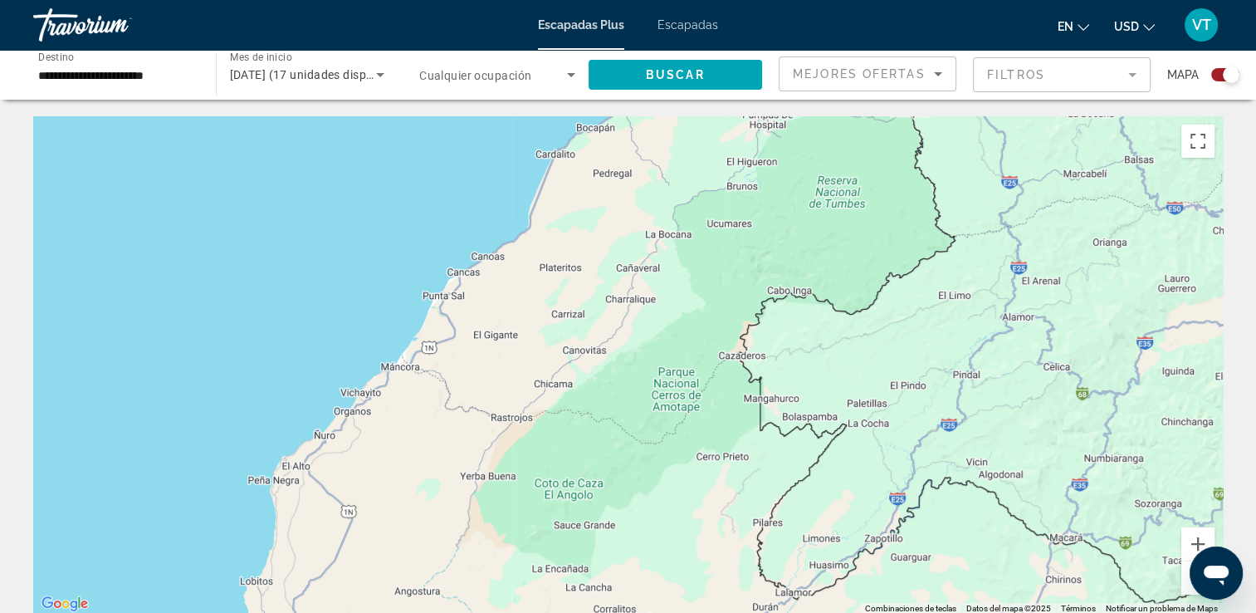
drag, startPoint x: 781, startPoint y: 362, endPoint x: 418, endPoint y: 652, distance: 465.0
click at [418, 612] on html "**********" at bounding box center [628, 306] width 1256 height 613
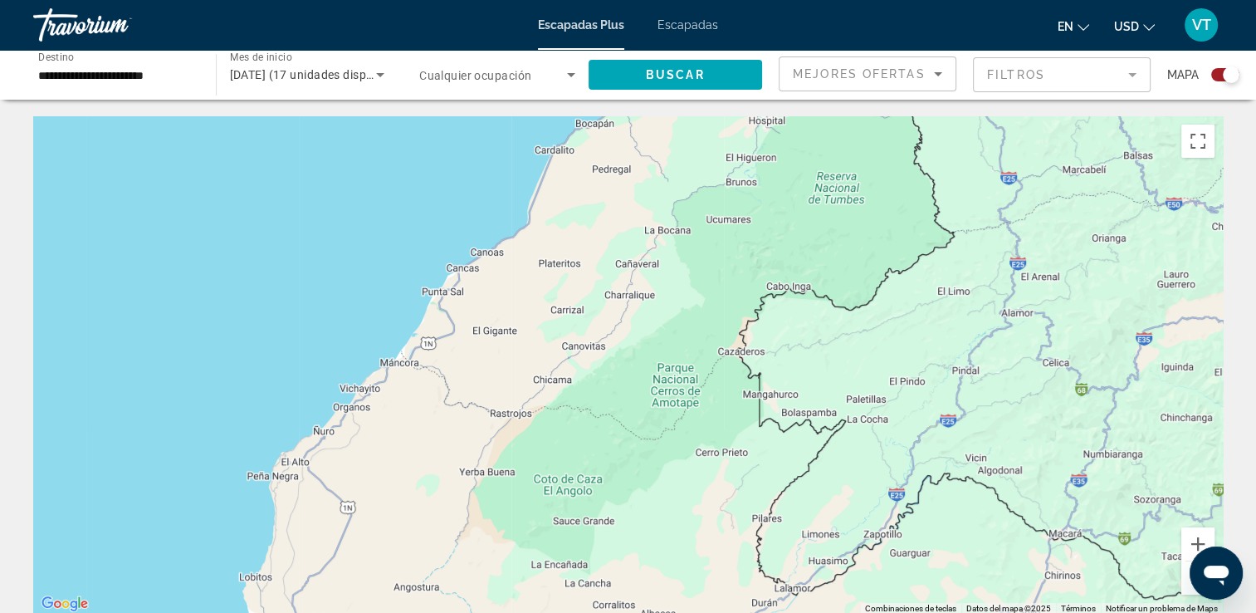
drag, startPoint x: 1191, startPoint y: 538, endPoint x: 2389, endPoint y: 1094, distance: 1320.7
click at [1191, 546] on html at bounding box center [1216, 572] width 53 height 53
click at [1185, 583] on button "Reducir" at bounding box center [1198, 577] width 33 height 33
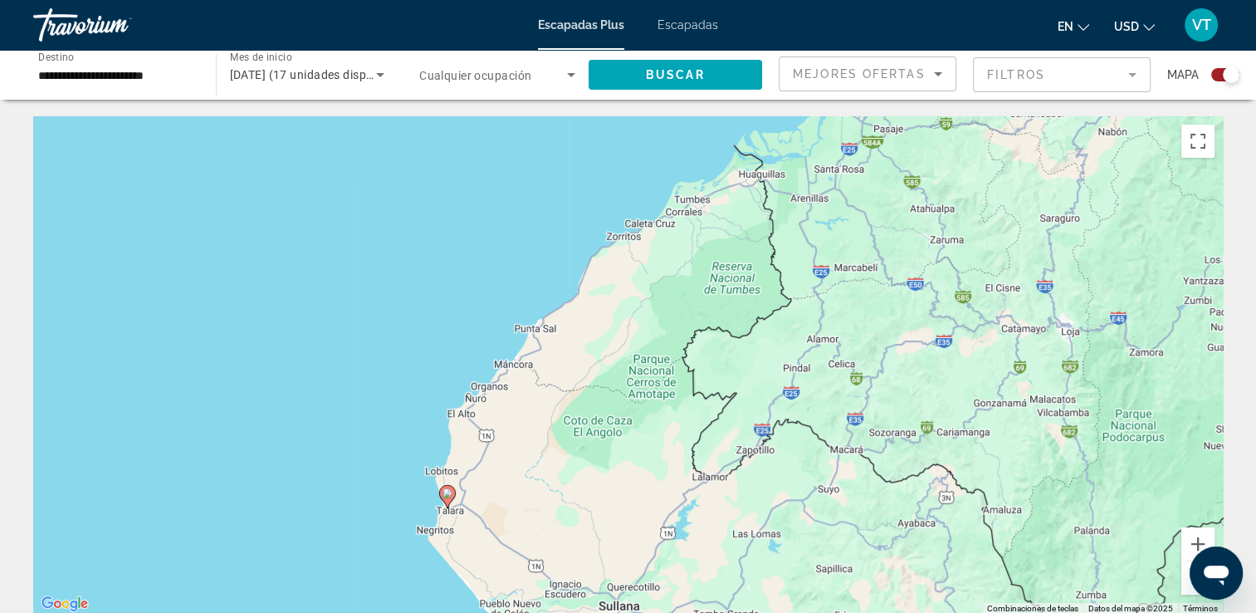
click at [1185, 583] on button "Reducir" at bounding box center [1198, 577] width 33 height 33
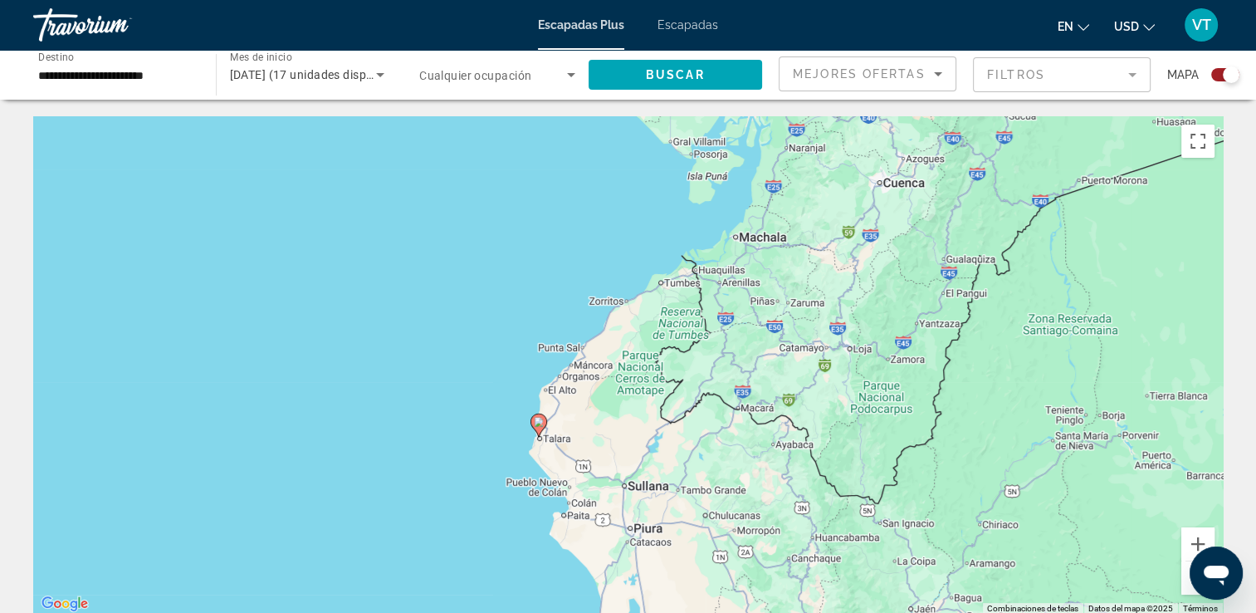
click at [1185, 583] on button "Reducir" at bounding box center [1198, 577] width 33 height 33
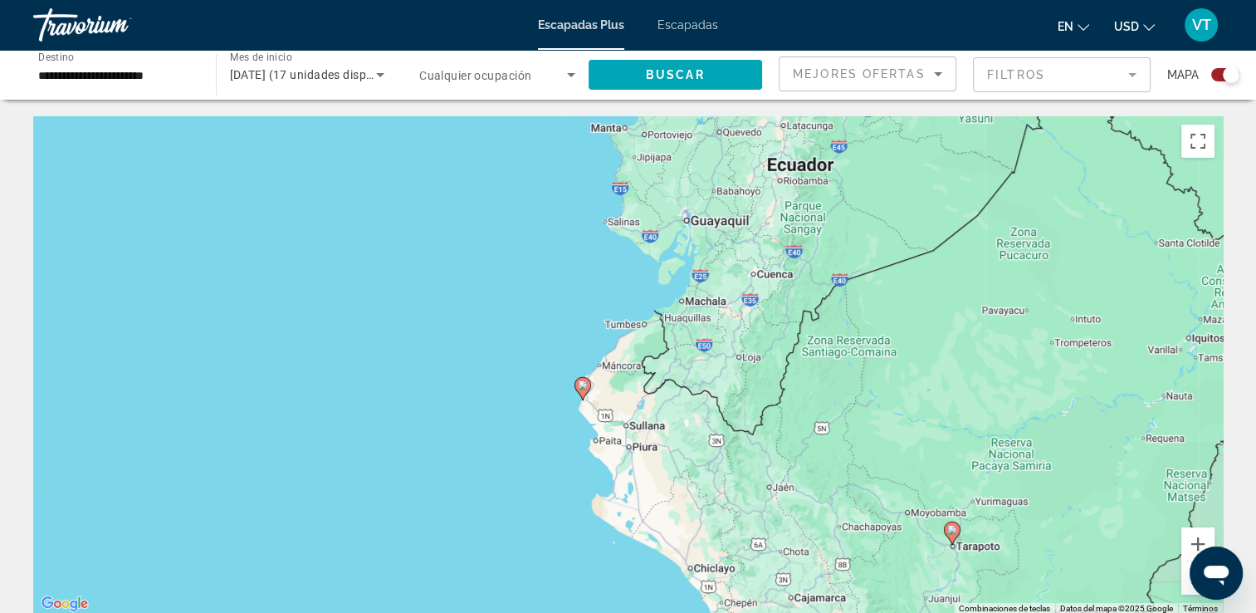
click at [801, 169] on div "Para activar la función de arrastre con el teclado, pulsa Alt + Intro. Cuando h…" at bounding box center [628, 365] width 1190 height 498
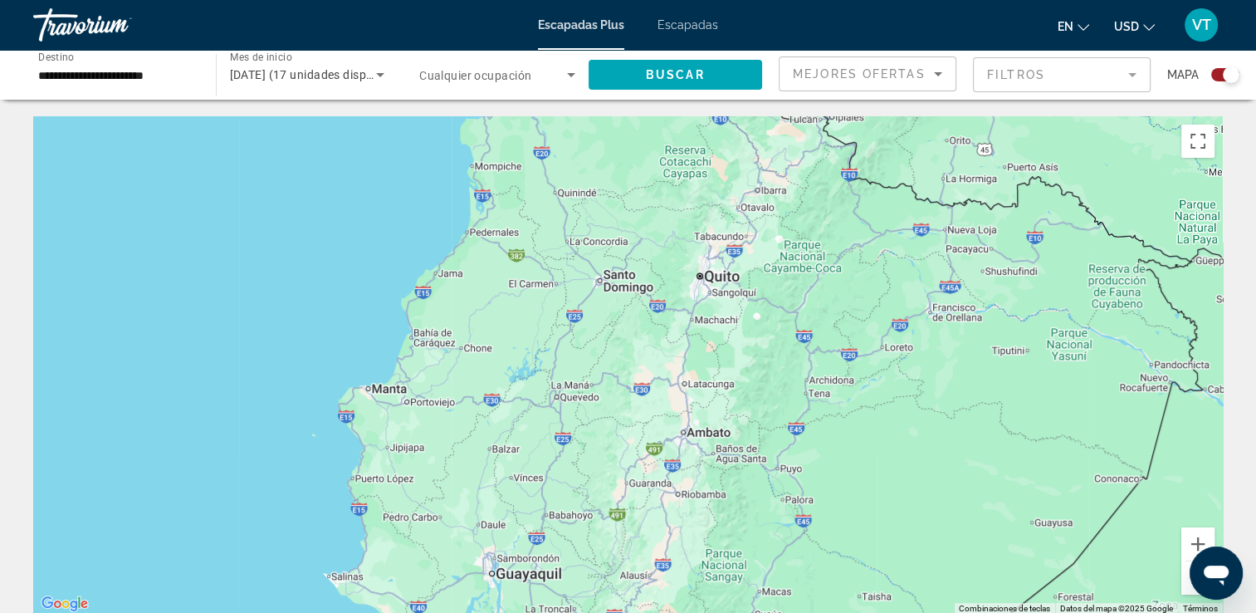
drag, startPoint x: 801, startPoint y: 169, endPoint x: 724, endPoint y: 470, distance: 311.1
click at [724, 470] on div "Para activar la función de arrastre con el teclado, pulsa Alt + Intro. Cuando h…" at bounding box center [628, 365] width 1190 height 498
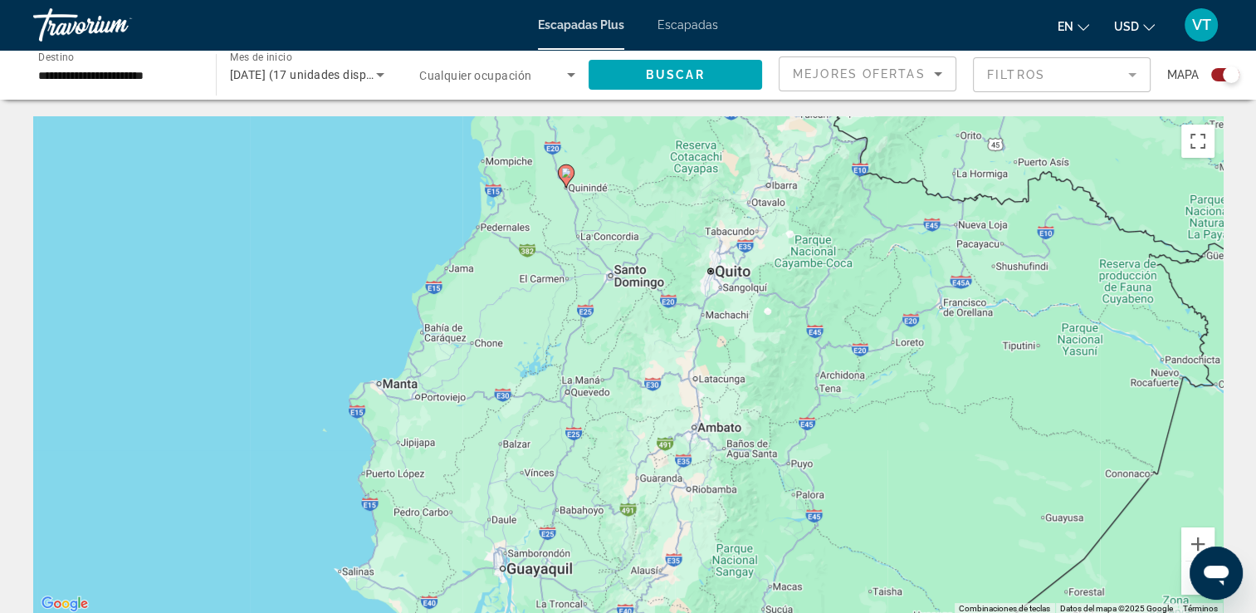
click at [400, 395] on div "Para activar la función de arrastre con el teclado, pulsa Alt + Intro. Cuando h…" at bounding box center [628, 365] width 1190 height 498
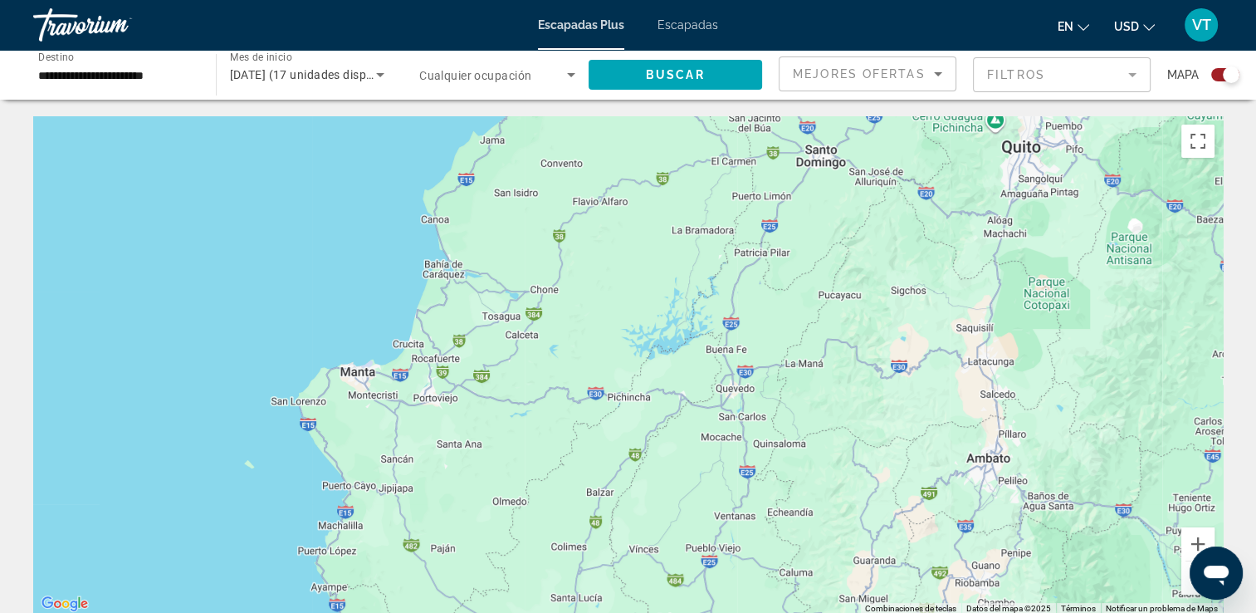
click at [363, 380] on div "Contenido principal" at bounding box center [628, 365] width 1190 height 498
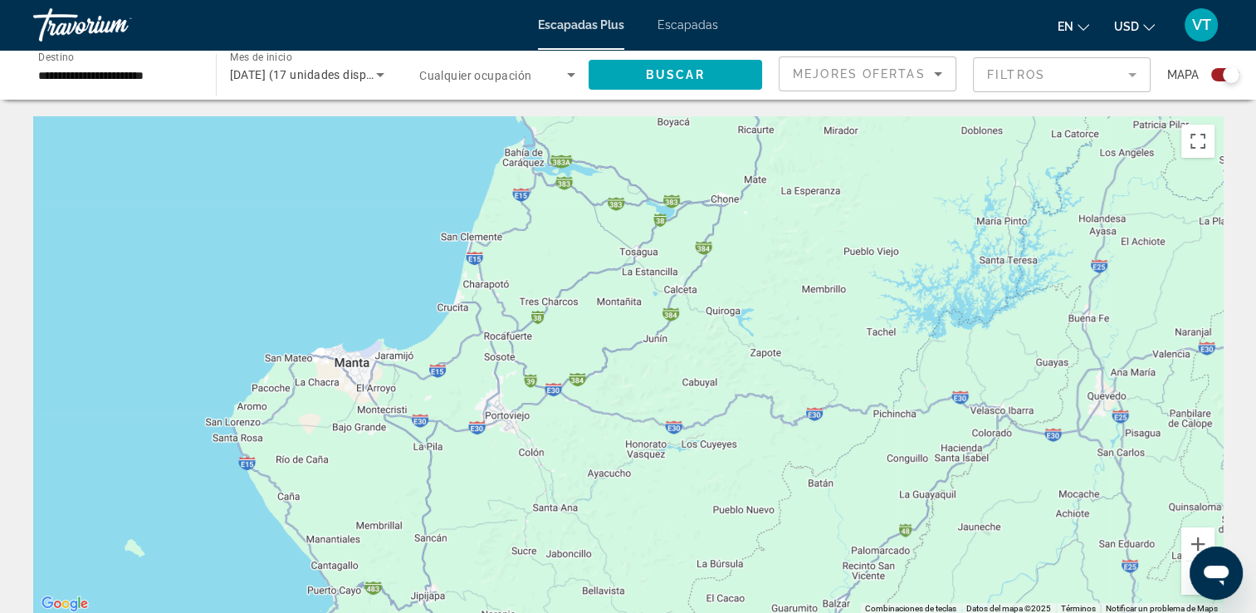
click at [360, 370] on div "Contenido principal" at bounding box center [628, 365] width 1190 height 498
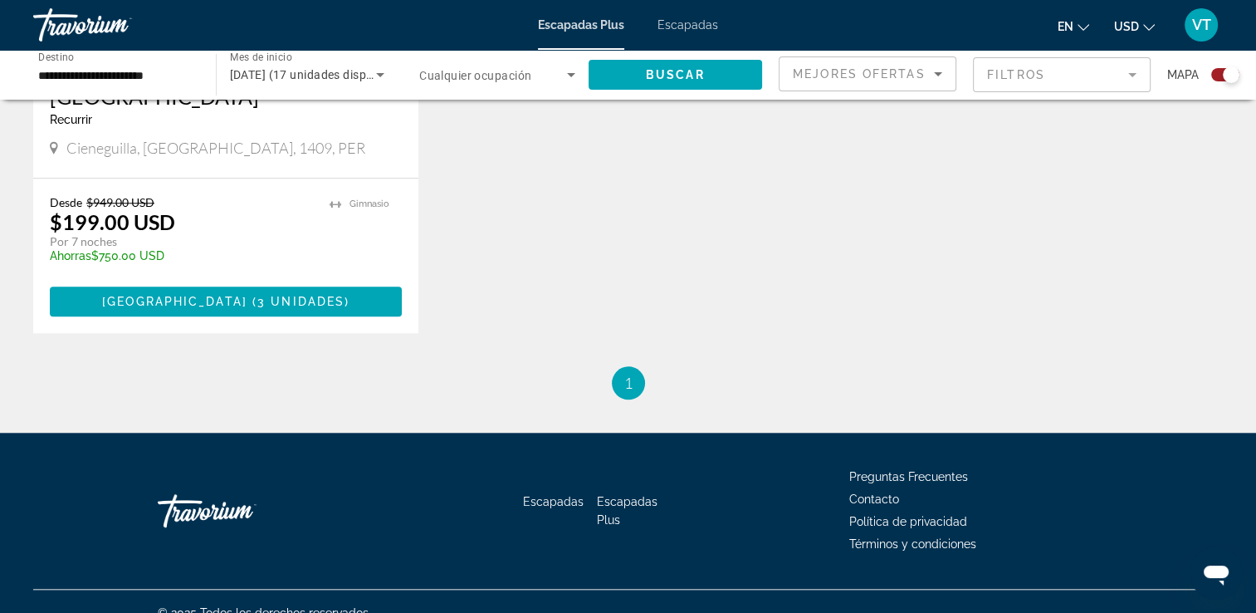
scroll to position [1458, 0]
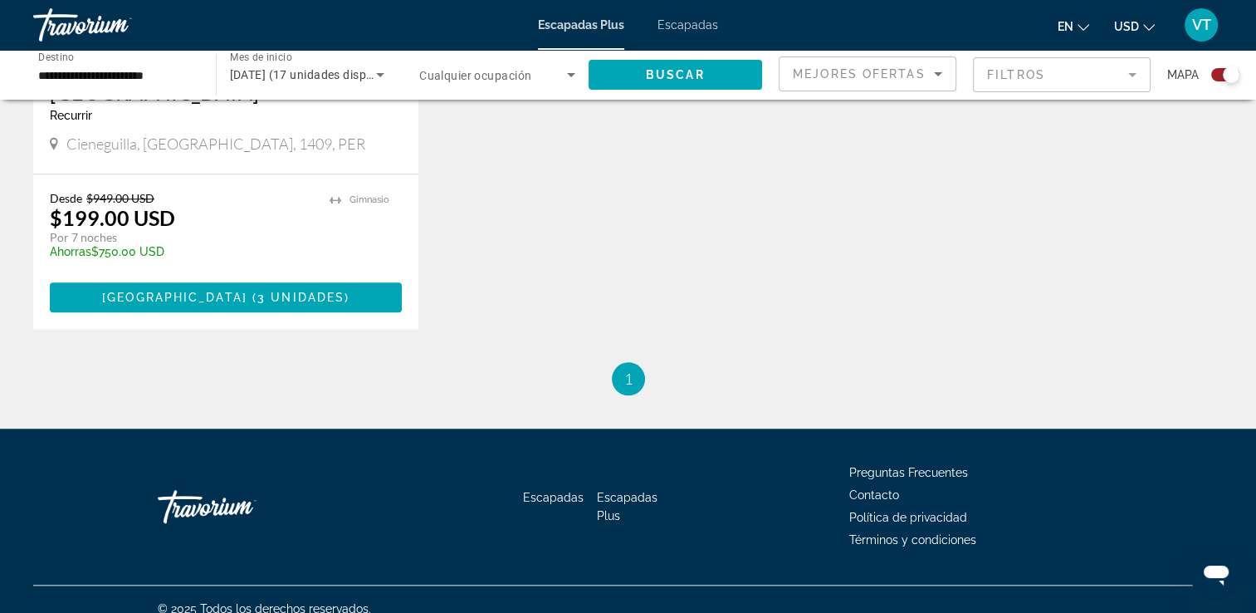
click at [630, 370] on span "1" at bounding box center [628, 379] width 8 height 18
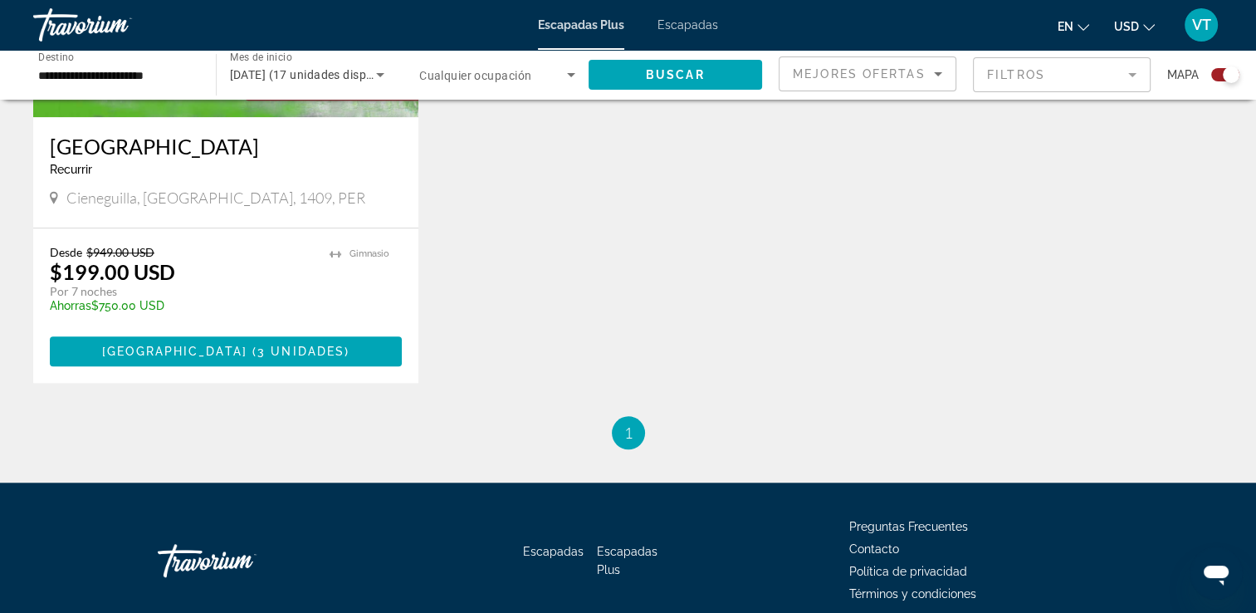
scroll to position [1126, 0]
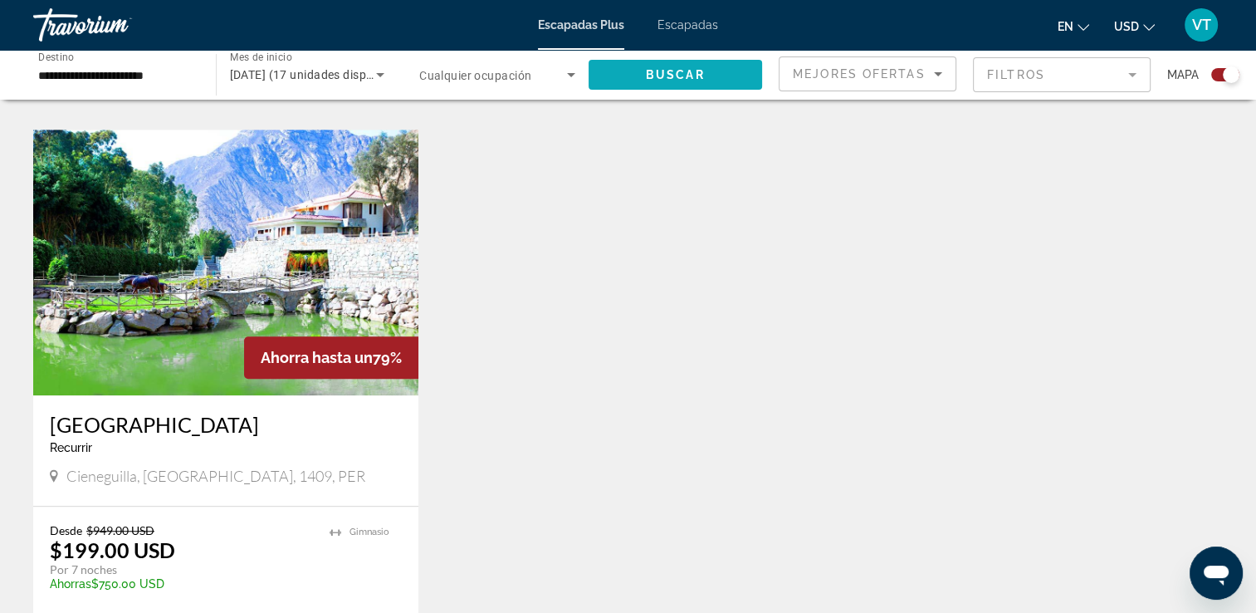
click at [689, 66] on span "Widget de búsqueda" at bounding box center [676, 75] width 174 height 40
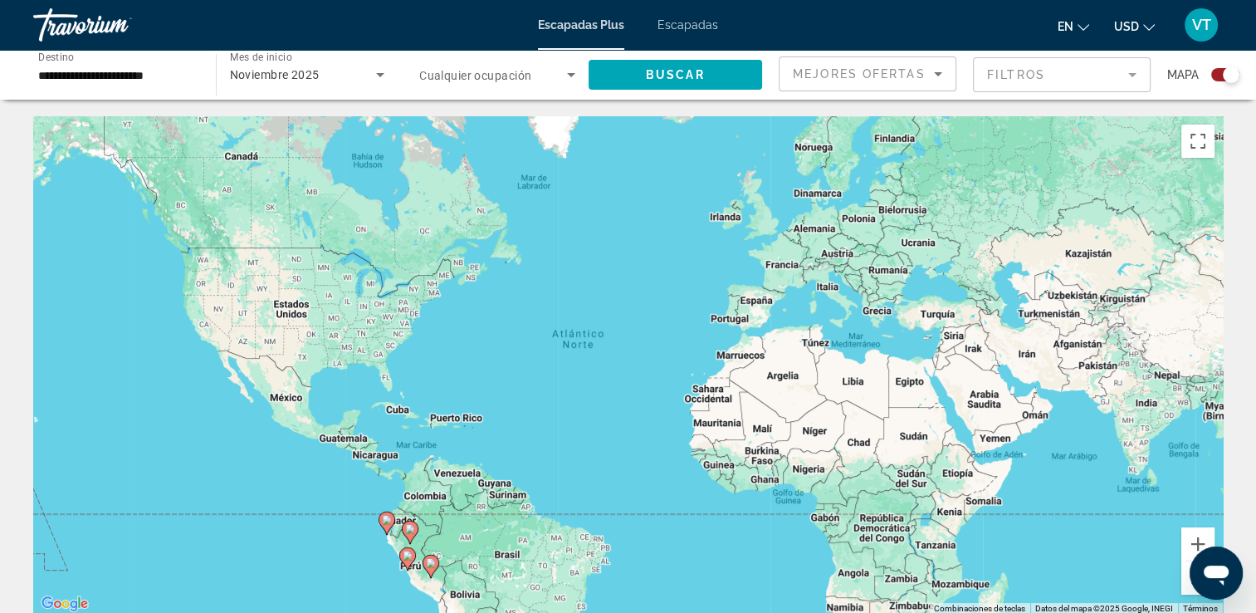
click at [469, 494] on div "Para activar la función de arrastre con el teclado, pulsa Alt + Intro. Cuando h…" at bounding box center [628, 365] width 1190 height 498
click at [385, 521] on image "Contenido principal" at bounding box center [387, 520] width 10 height 10
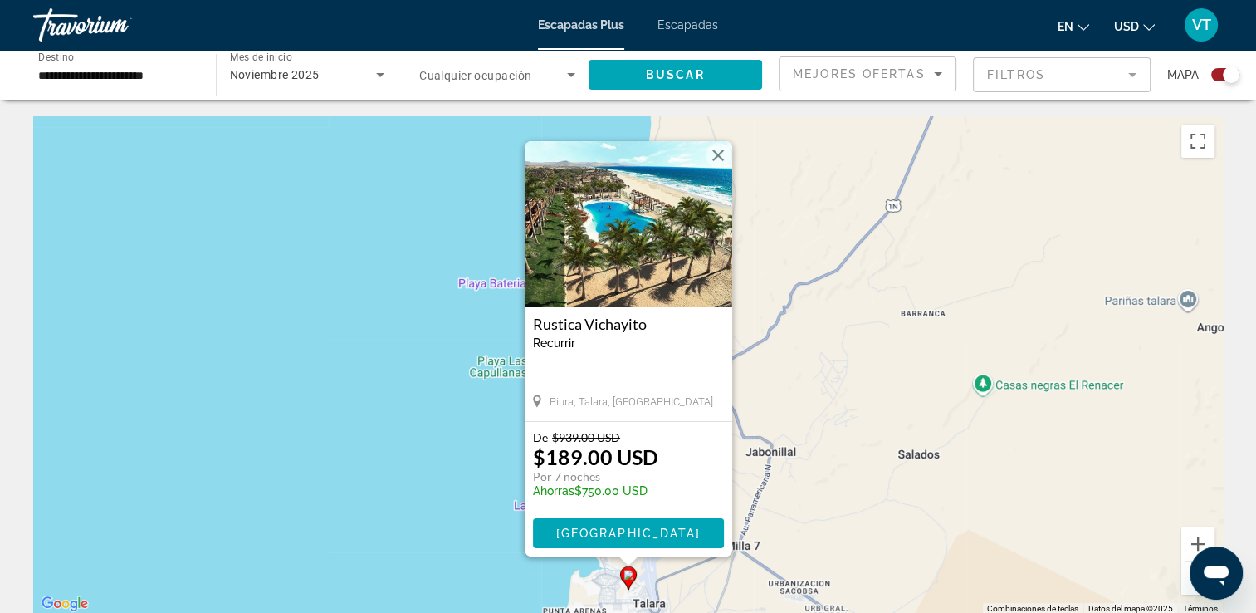
click at [713, 149] on button "Cerrar" at bounding box center [718, 155] width 25 height 25
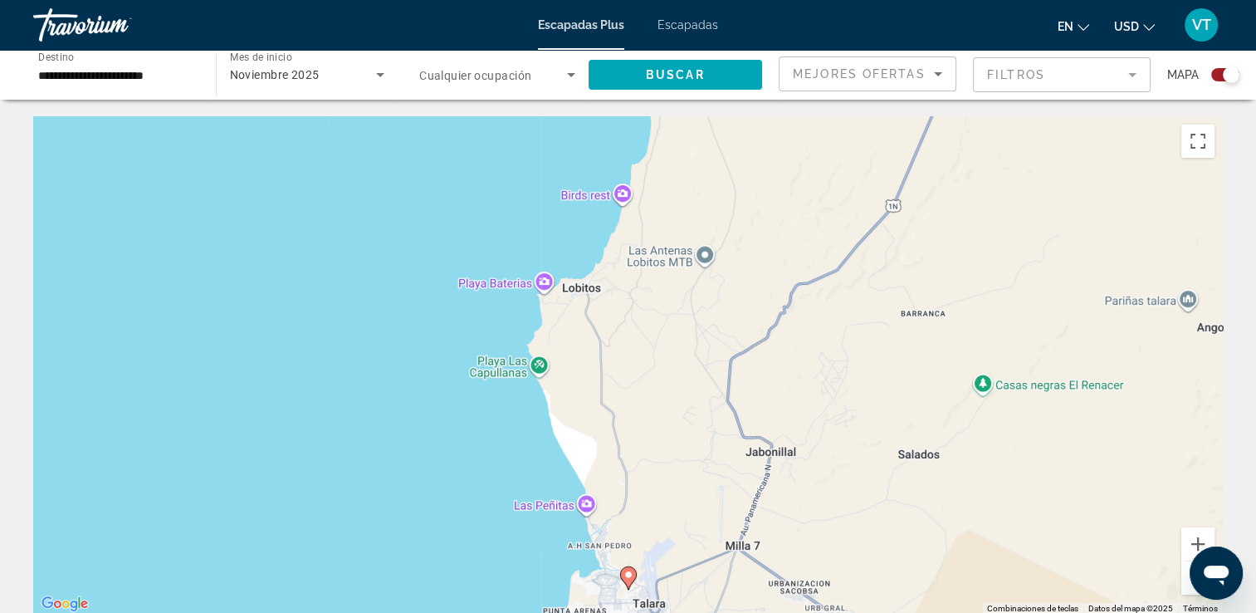
scroll to position [249, 0]
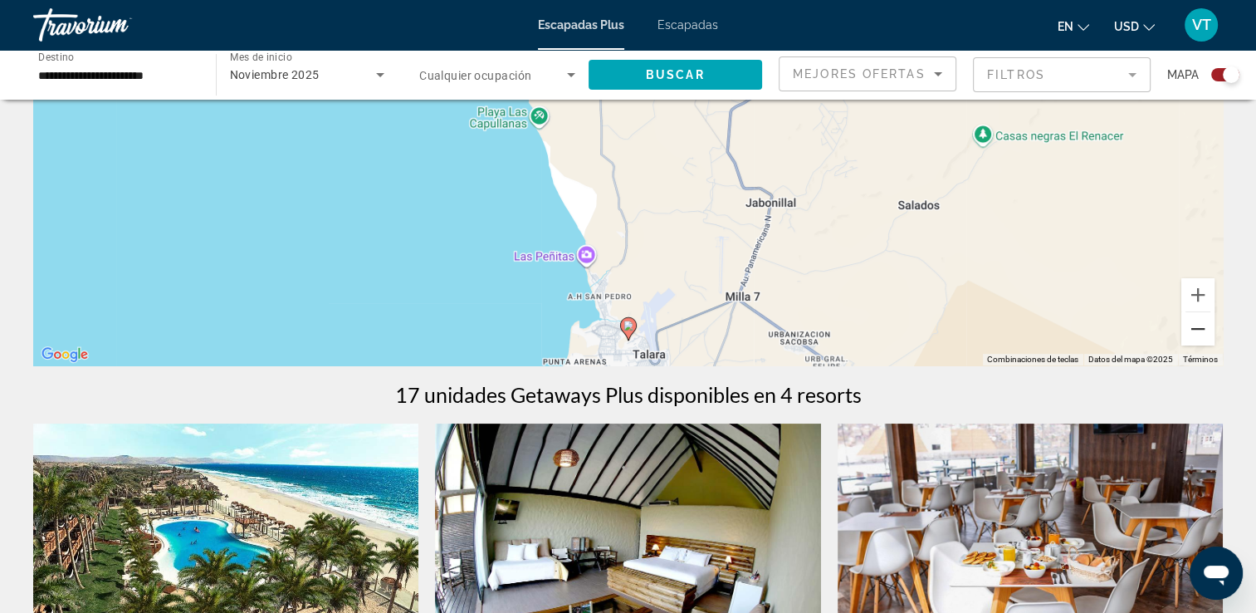
click at [1203, 326] on button "Reducir" at bounding box center [1198, 328] width 33 height 33
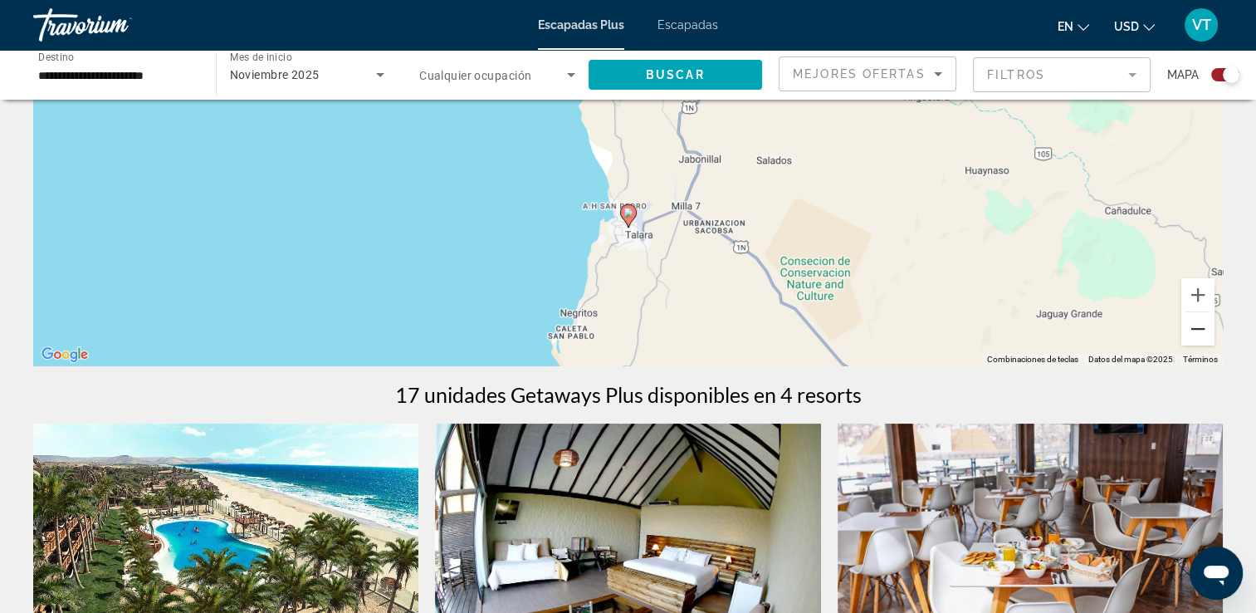
click at [1202, 327] on button "Reducir" at bounding box center [1198, 328] width 33 height 33
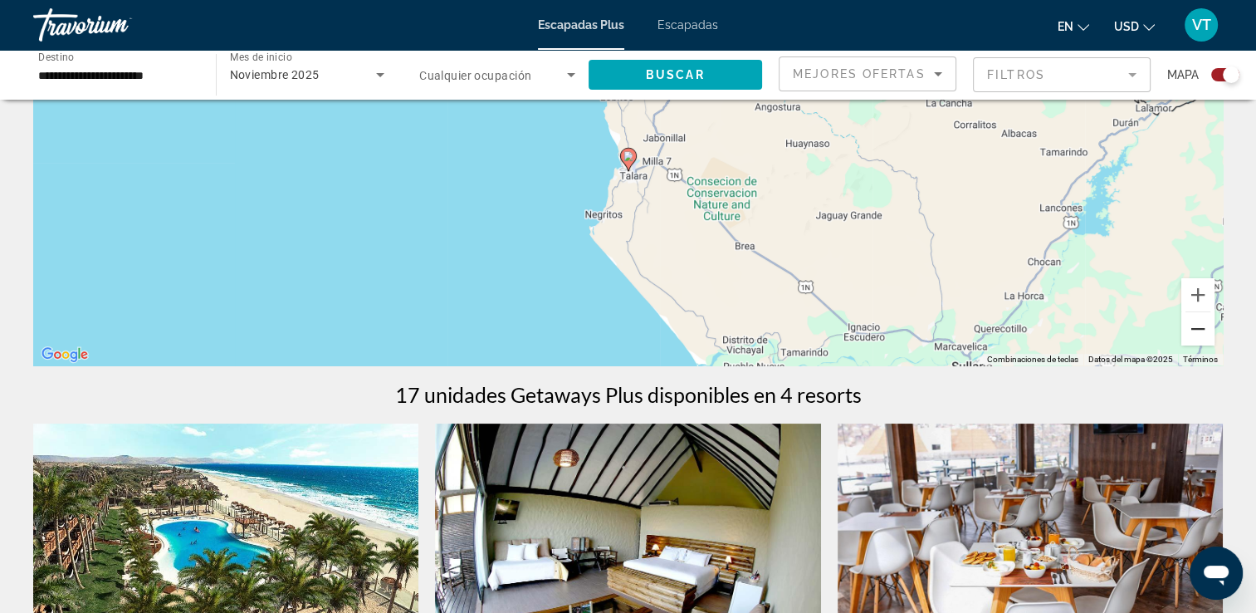
click at [1202, 327] on button "Reducir" at bounding box center [1198, 328] width 33 height 33
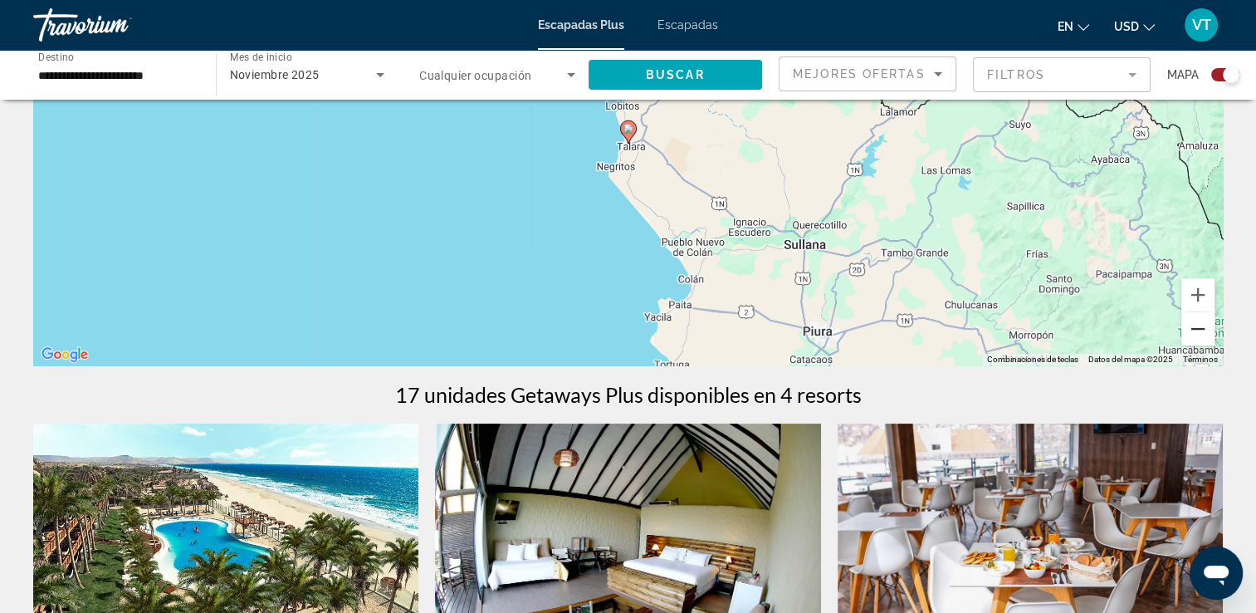
click at [1202, 327] on button "Reducir" at bounding box center [1198, 328] width 33 height 33
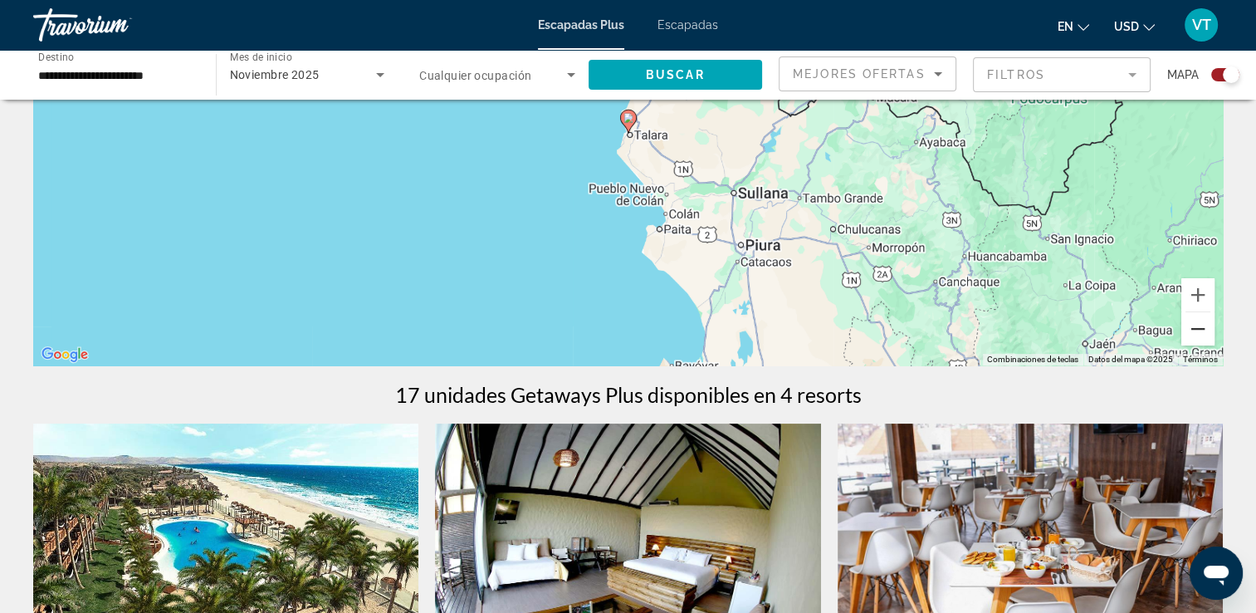
click at [1202, 327] on button "Reducir" at bounding box center [1198, 328] width 33 height 33
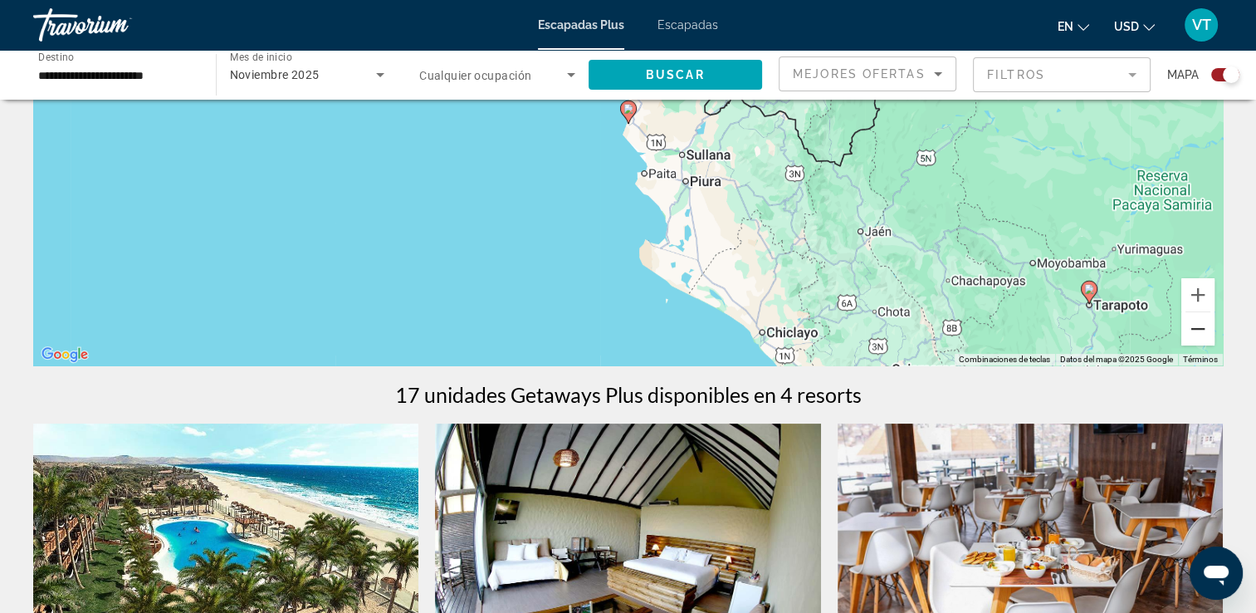
click at [1202, 327] on button "Reducir" at bounding box center [1198, 328] width 33 height 33
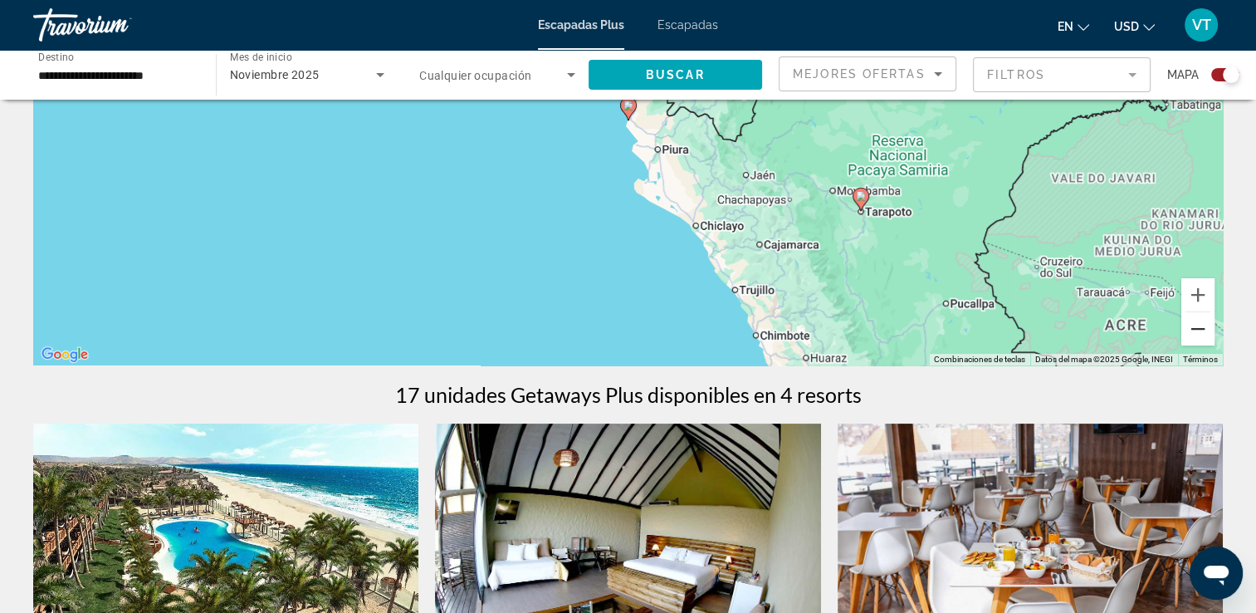
click at [1202, 327] on button "Reducir" at bounding box center [1198, 328] width 33 height 33
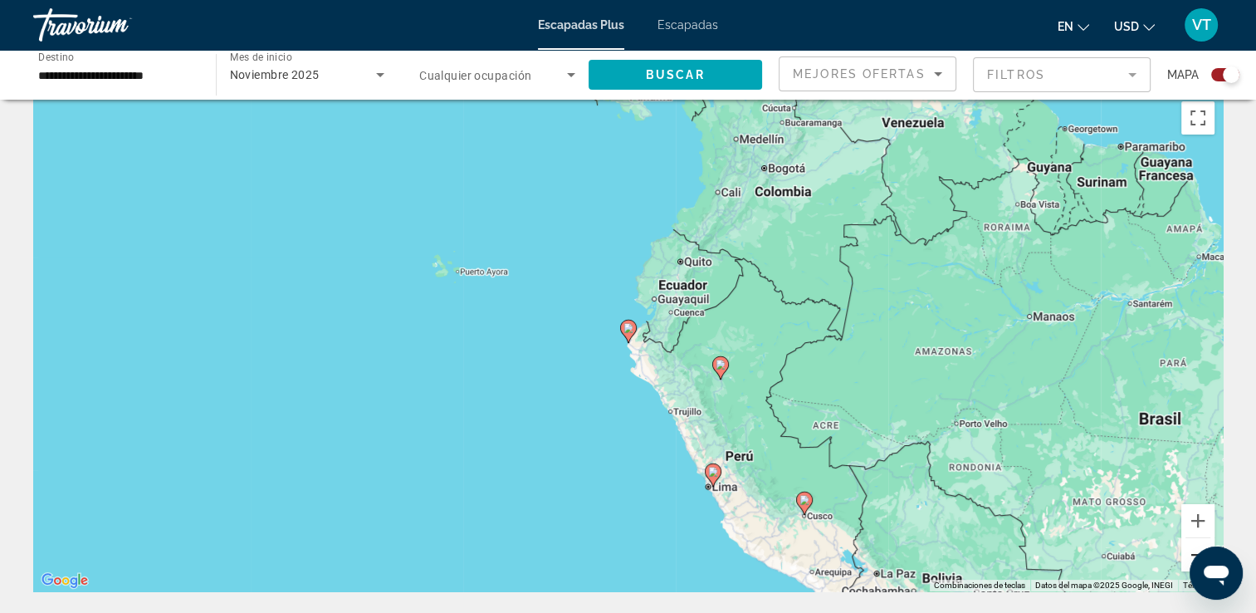
scroll to position [0, 0]
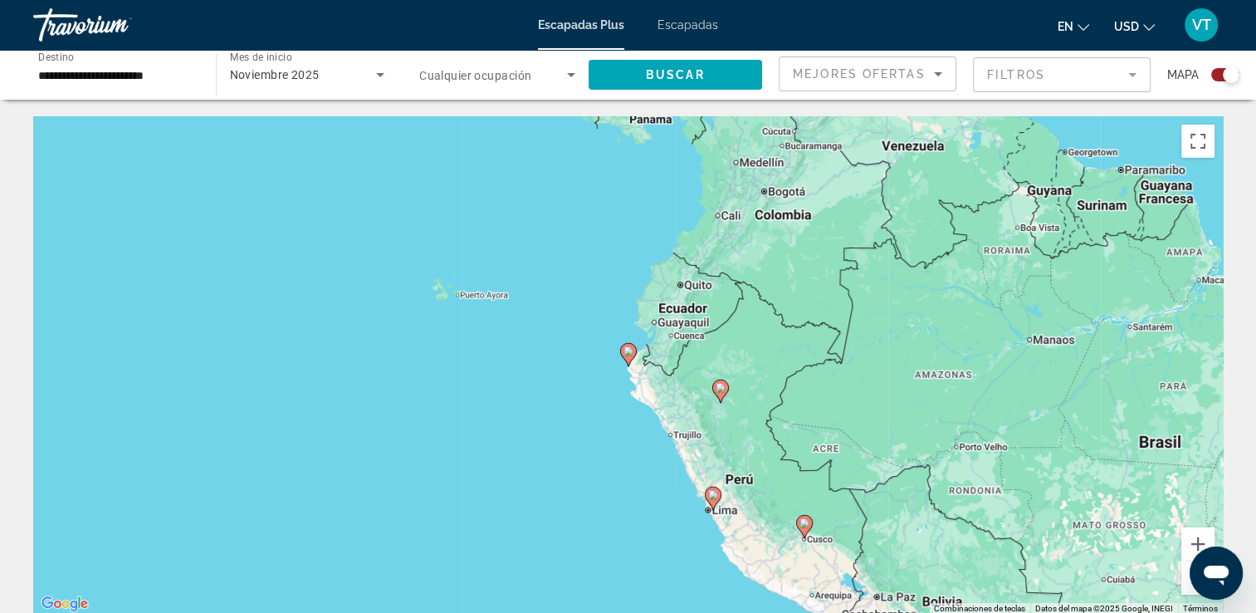
click at [691, 314] on div "Para activar la función de arrastre con el teclado, pulsa Alt + Intro. Cuando h…" at bounding box center [628, 365] width 1190 height 498
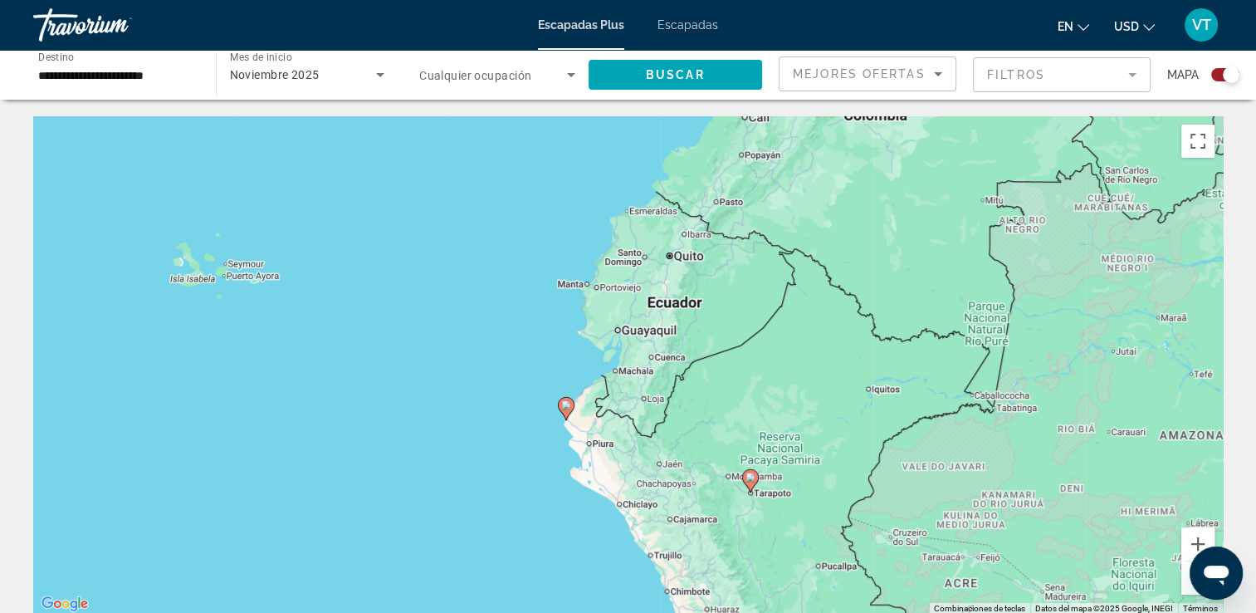
click at [690, 307] on div "Para activar la función de arrastre con el teclado, pulsa Alt + Intro. Cuando h…" at bounding box center [628, 365] width 1190 height 498
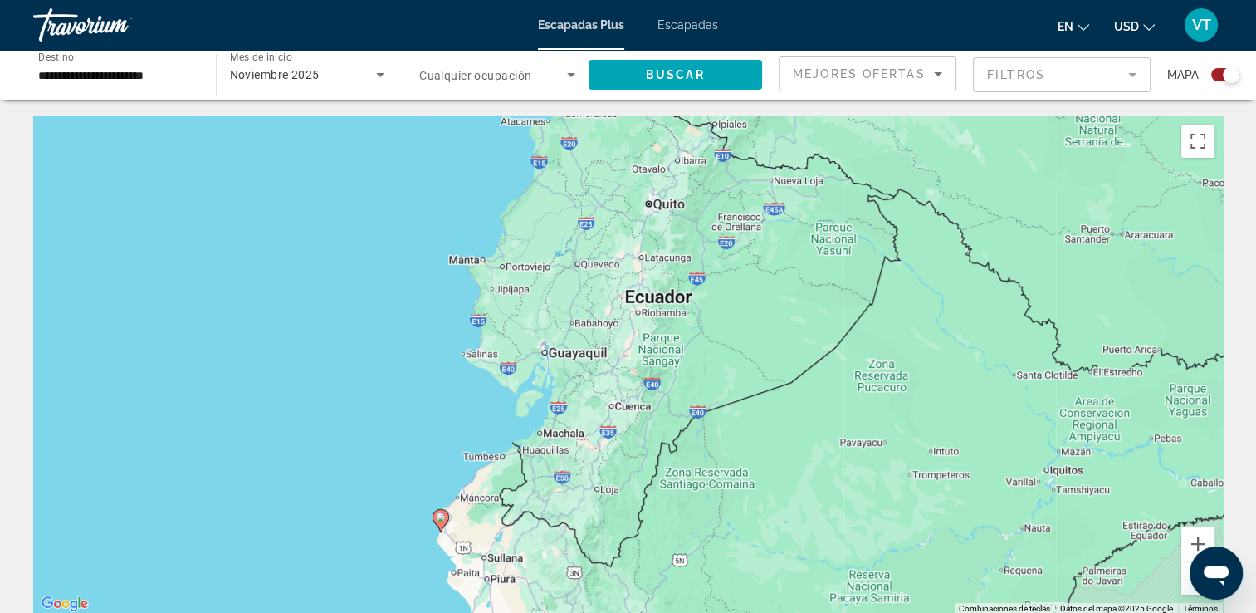
click at [669, 303] on div "Para activar la función de arrastre con el teclado, pulsa Alt + Intro. Cuando h…" at bounding box center [628, 365] width 1190 height 498
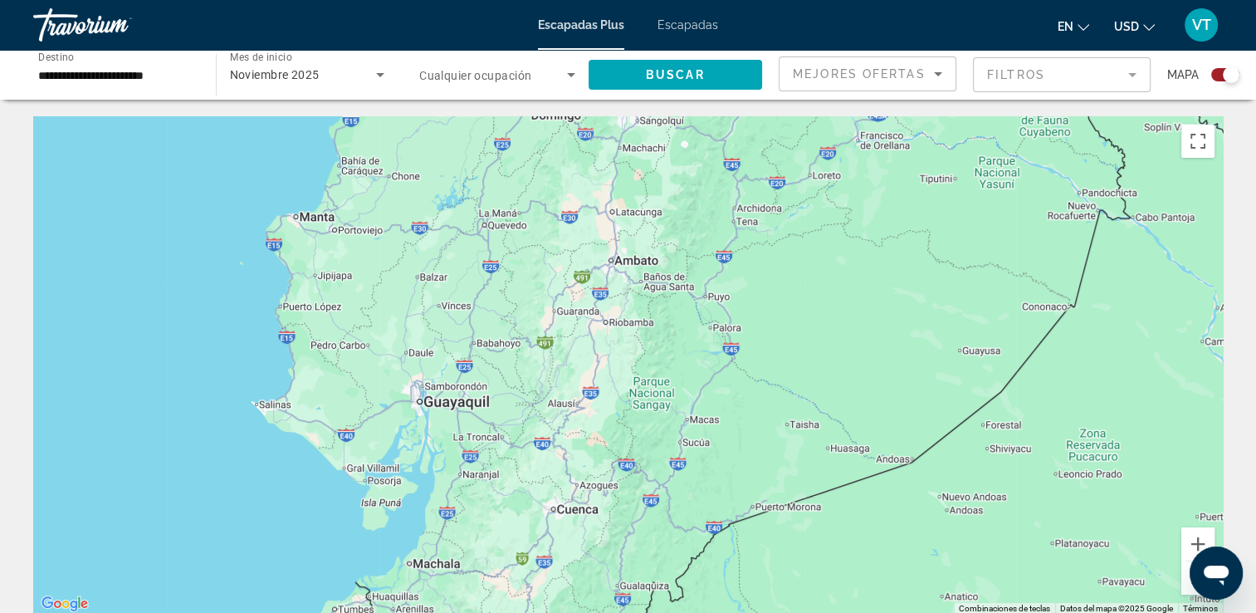
click at [350, 233] on div "Contenido principal" at bounding box center [628, 365] width 1190 height 498
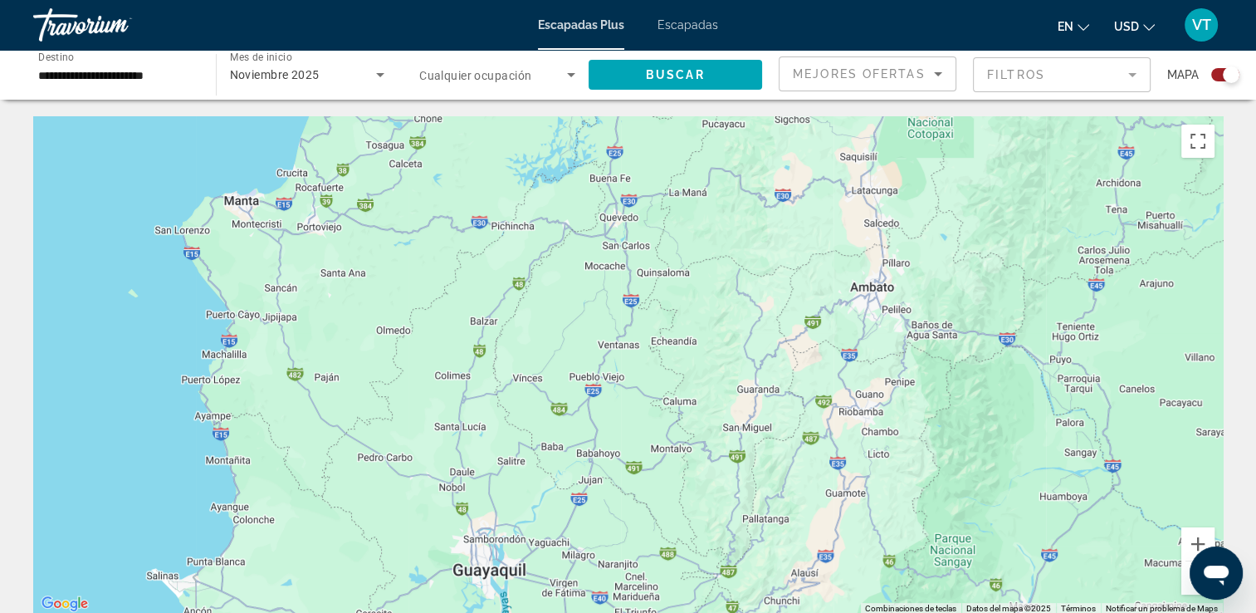
click at [243, 210] on div "Contenido principal" at bounding box center [628, 365] width 1190 height 498
click at [869, 291] on div "Contenido principal" at bounding box center [628, 365] width 1190 height 498
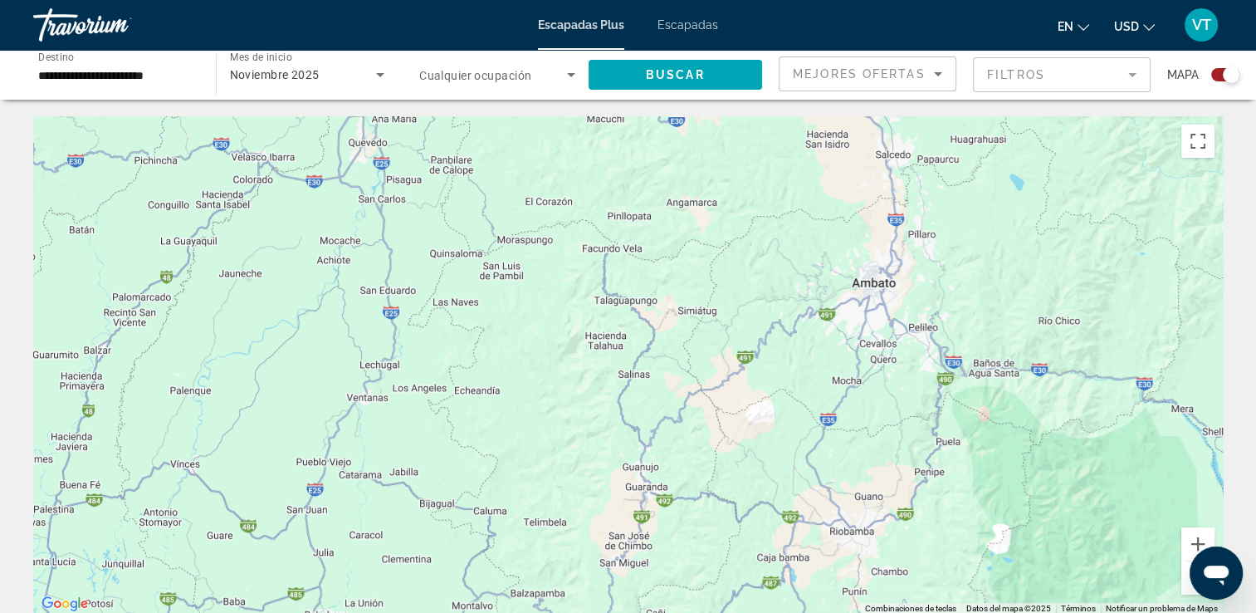
click at [868, 289] on div "Contenido principal" at bounding box center [628, 365] width 1190 height 498
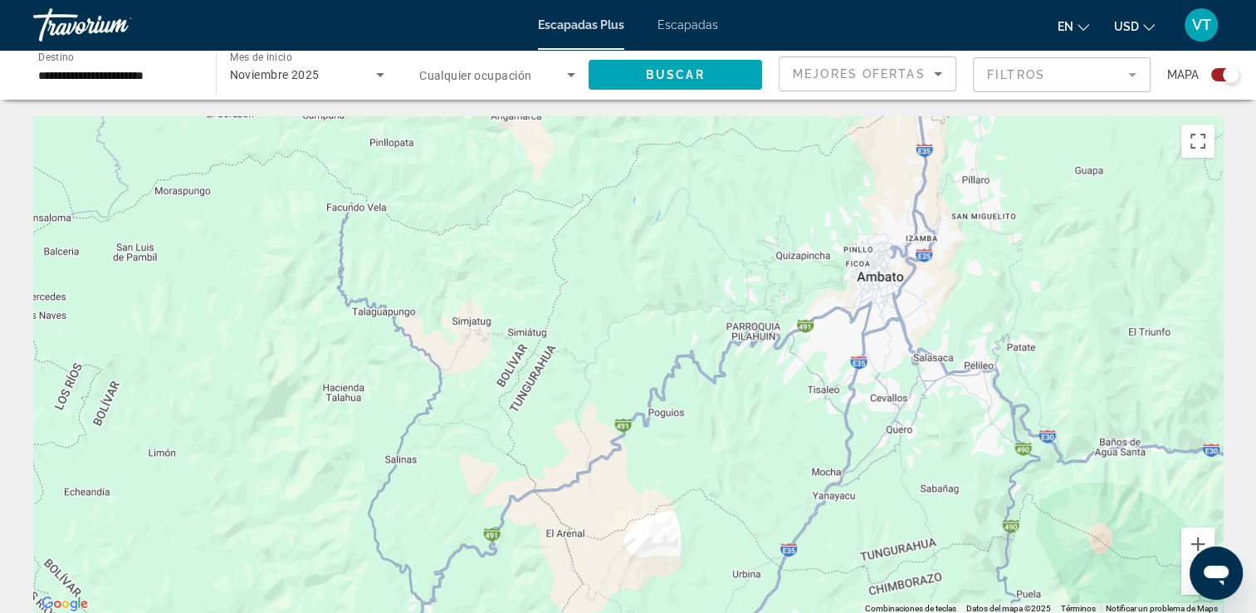
click at [876, 279] on div "Contenido principal" at bounding box center [628, 365] width 1190 height 498
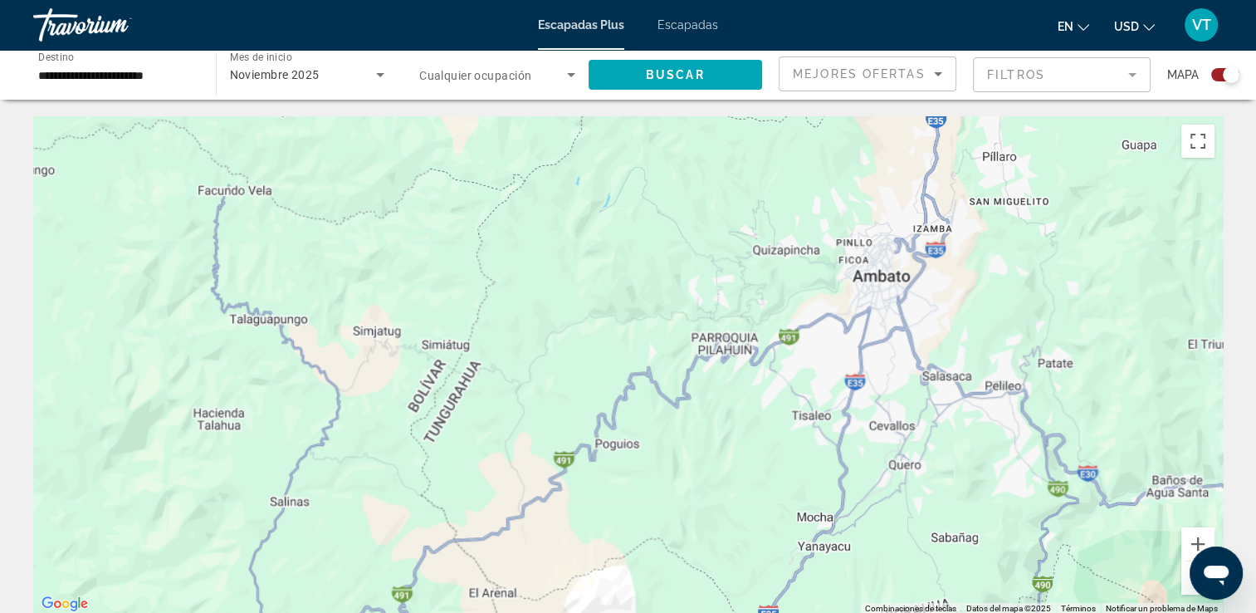
click at [876, 279] on div "Contenido principal" at bounding box center [628, 365] width 1190 height 498
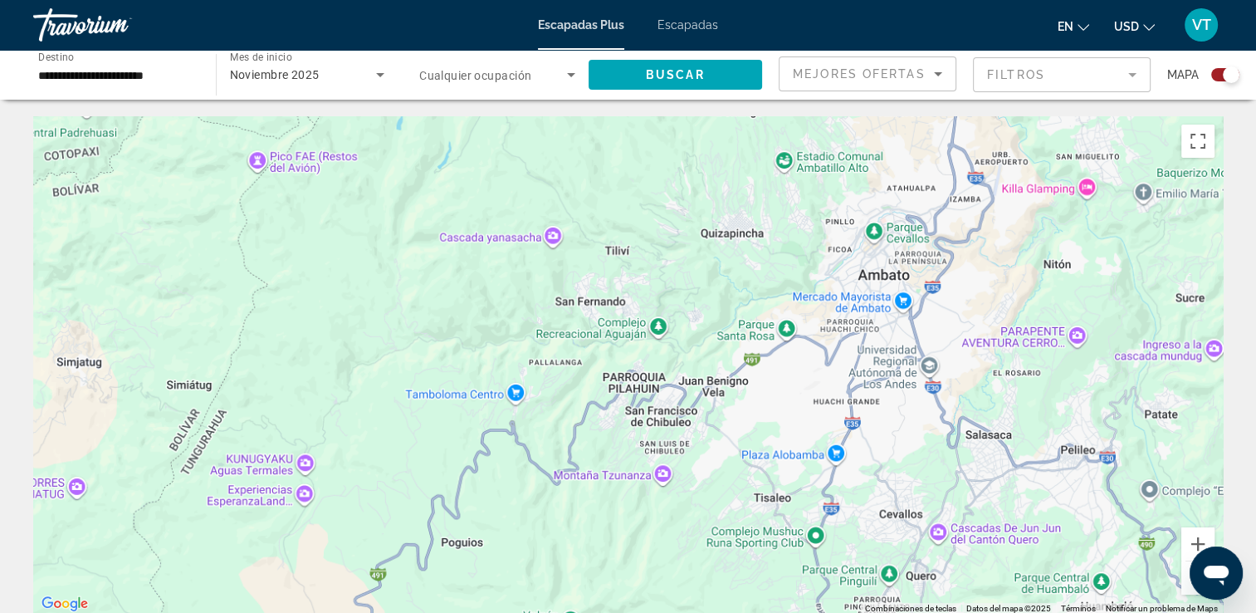
click at [876, 279] on div "Contenido principal" at bounding box center [628, 365] width 1190 height 498
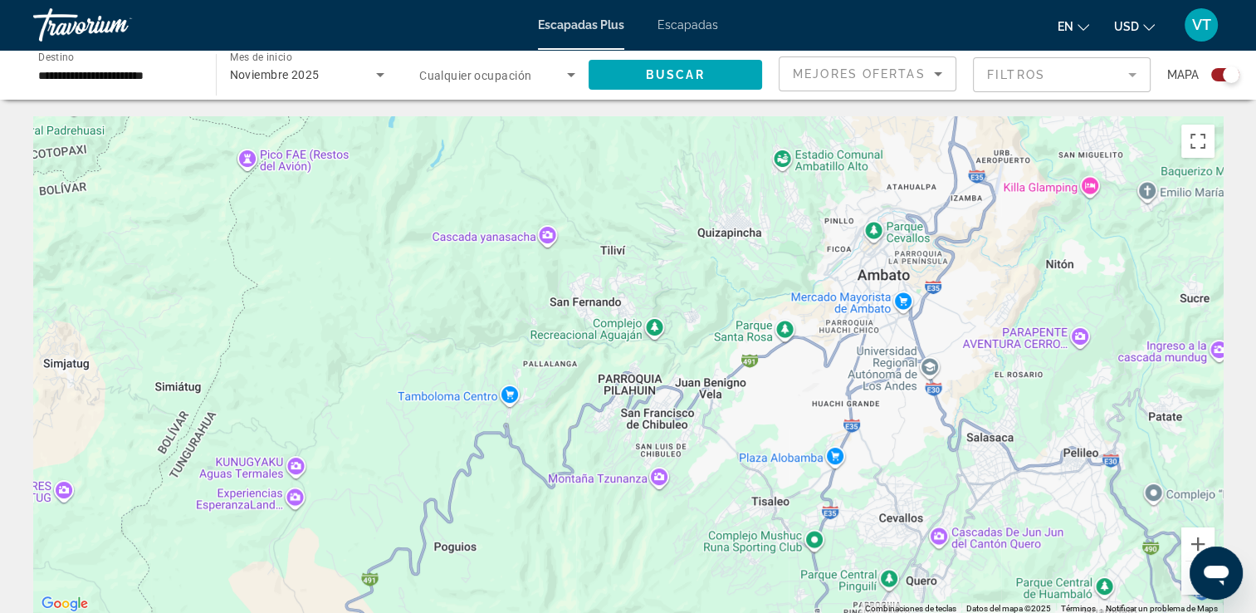
click at [876, 279] on div "Contenido principal" at bounding box center [628, 365] width 1190 height 498
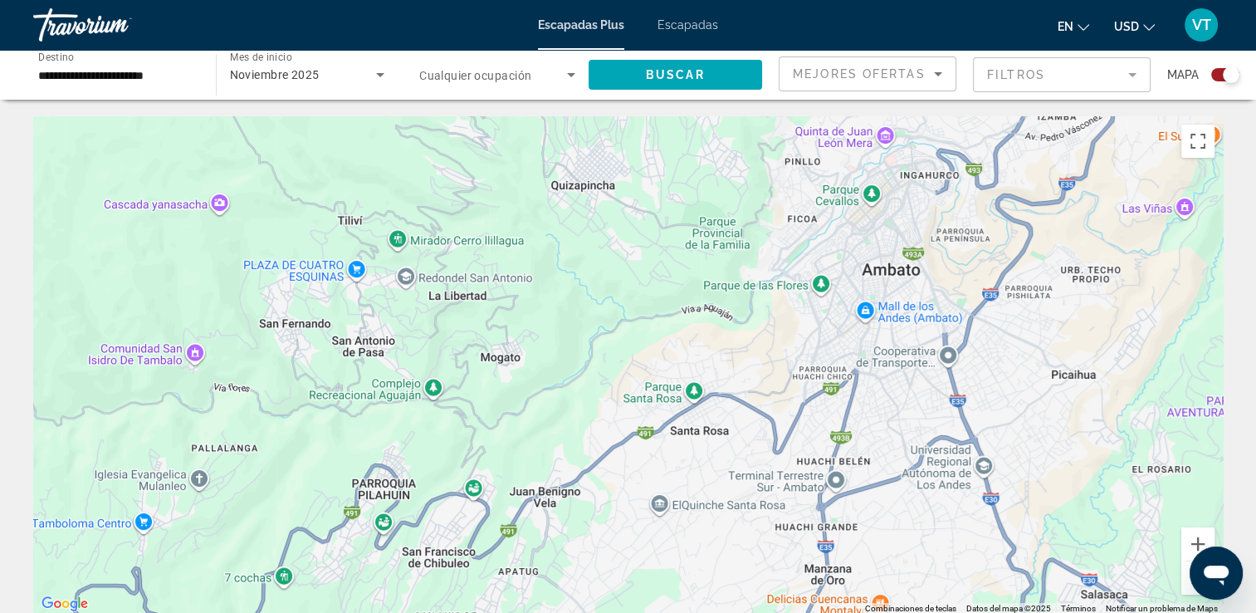
click at [888, 276] on div "Contenido principal" at bounding box center [628, 365] width 1190 height 498
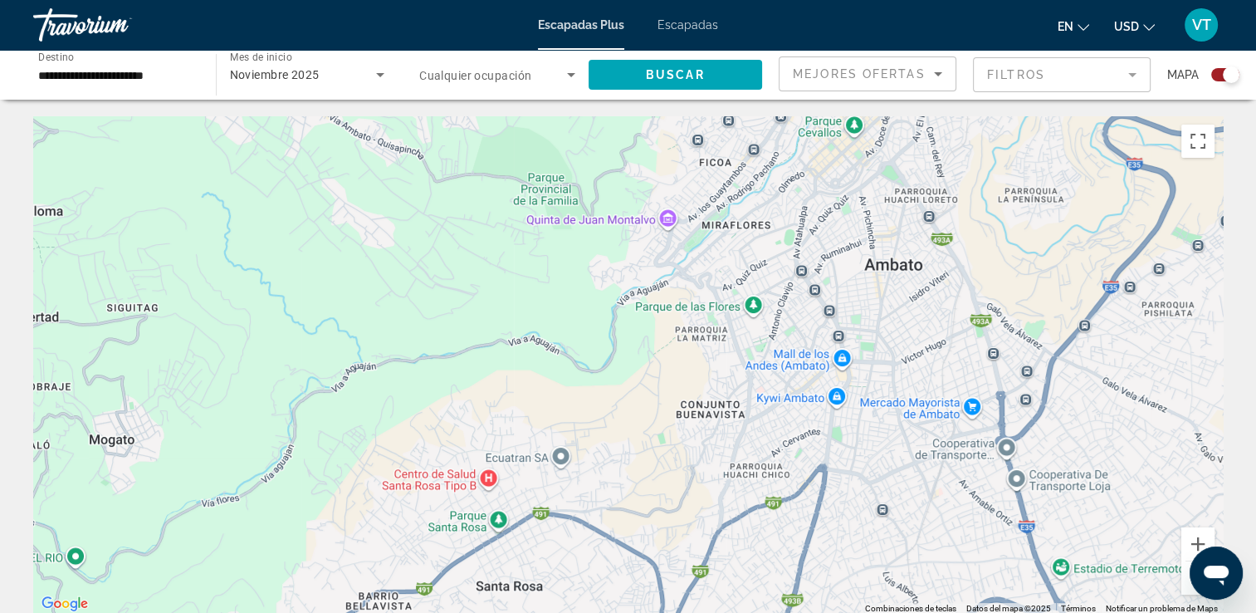
click at [897, 272] on div "Contenido principal" at bounding box center [628, 365] width 1190 height 498
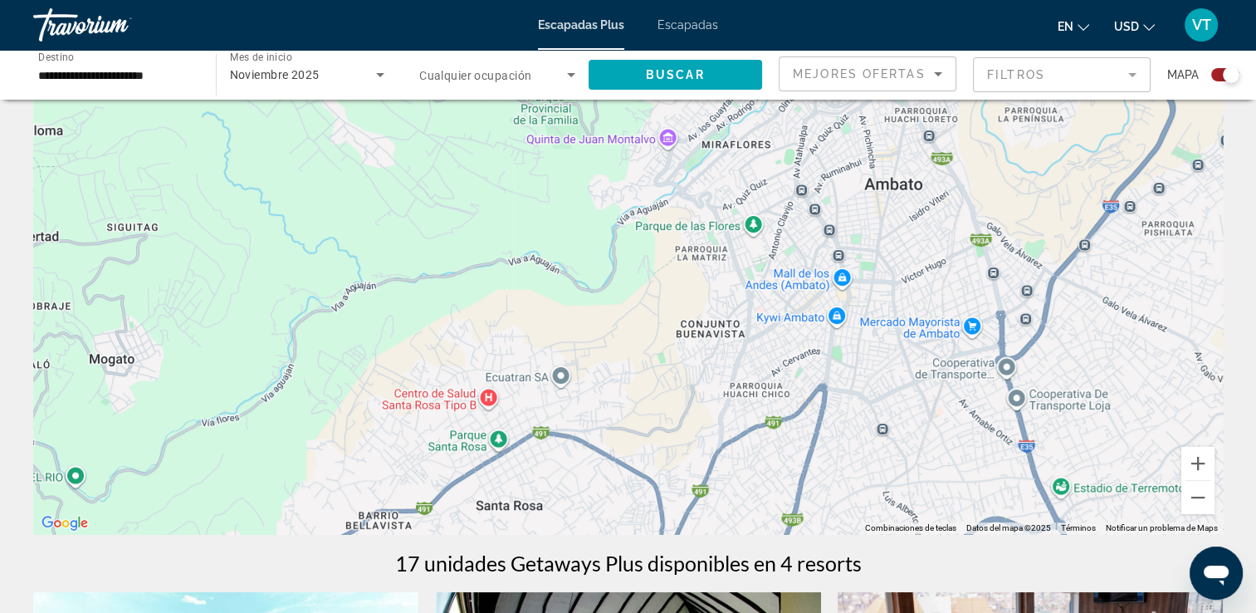
scroll to position [80, 0]
click at [459, 397] on div "Contenido principal" at bounding box center [628, 286] width 1190 height 498
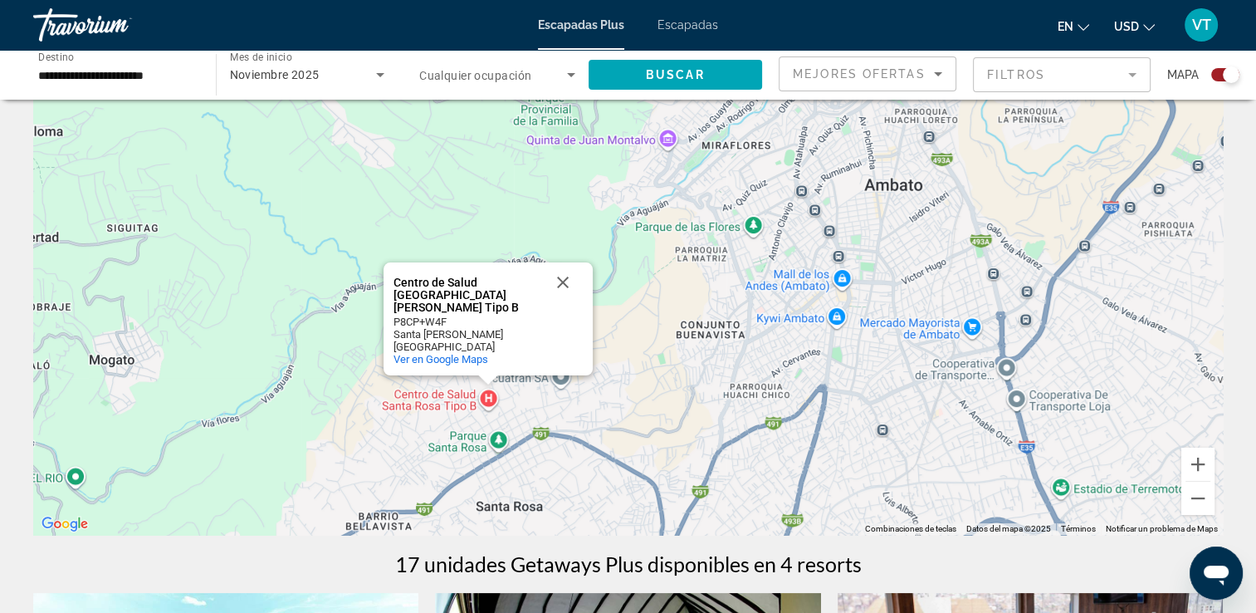
click at [897, 197] on div "Centro de Salud [GEOGRAPHIC_DATA][PERSON_NAME] Tipo B Centro de Salud [GEOGRAPH…" at bounding box center [628, 286] width 1190 height 498
click at [900, 184] on div "Centro de Salud [GEOGRAPHIC_DATA][PERSON_NAME] Tipo B Centro de Salud [GEOGRAPH…" at bounding box center [628, 286] width 1190 height 498
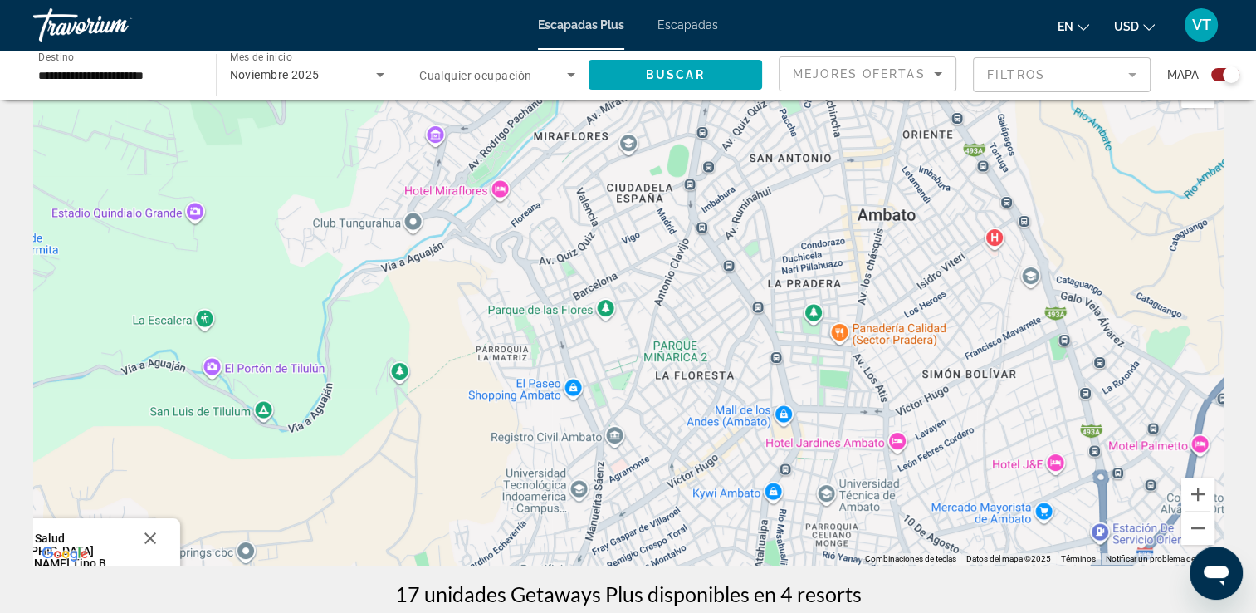
scroll to position [0, 0]
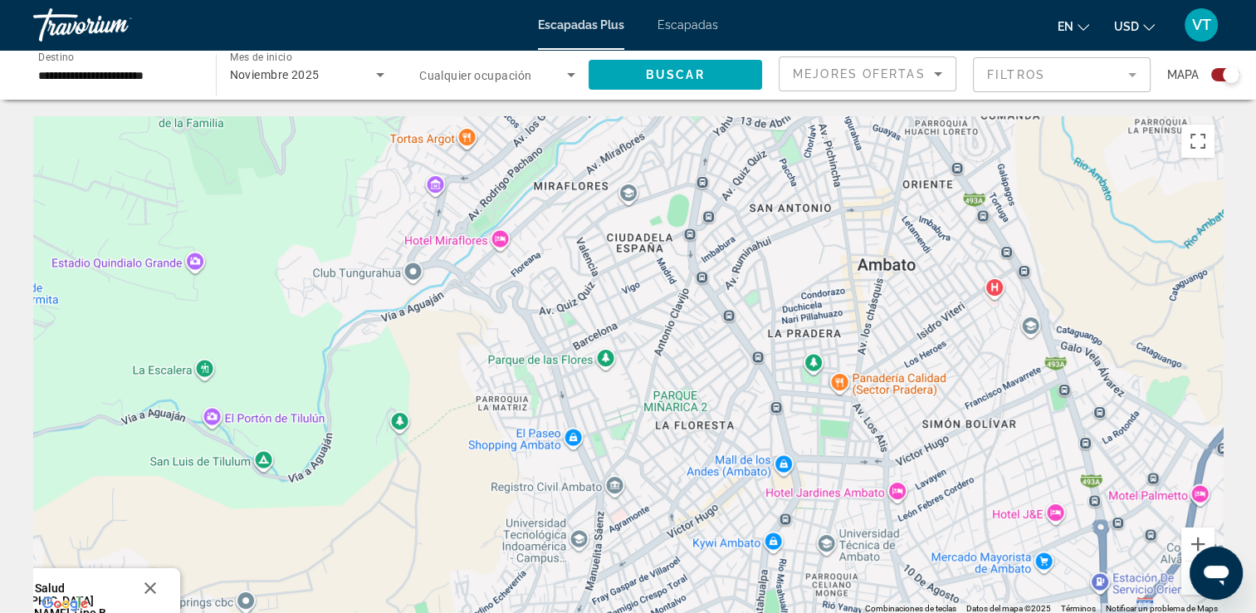
click at [847, 502] on div "Centro de Salud [GEOGRAPHIC_DATA][PERSON_NAME] Tipo B Centro de Salud [GEOGRAPH…" at bounding box center [628, 365] width 1190 height 498
click at [894, 488] on div "Centro de Salud [GEOGRAPHIC_DATA][PERSON_NAME] Tipo B Centro de Salud [GEOGRAPH…" at bounding box center [628, 365] width 1190 height 498
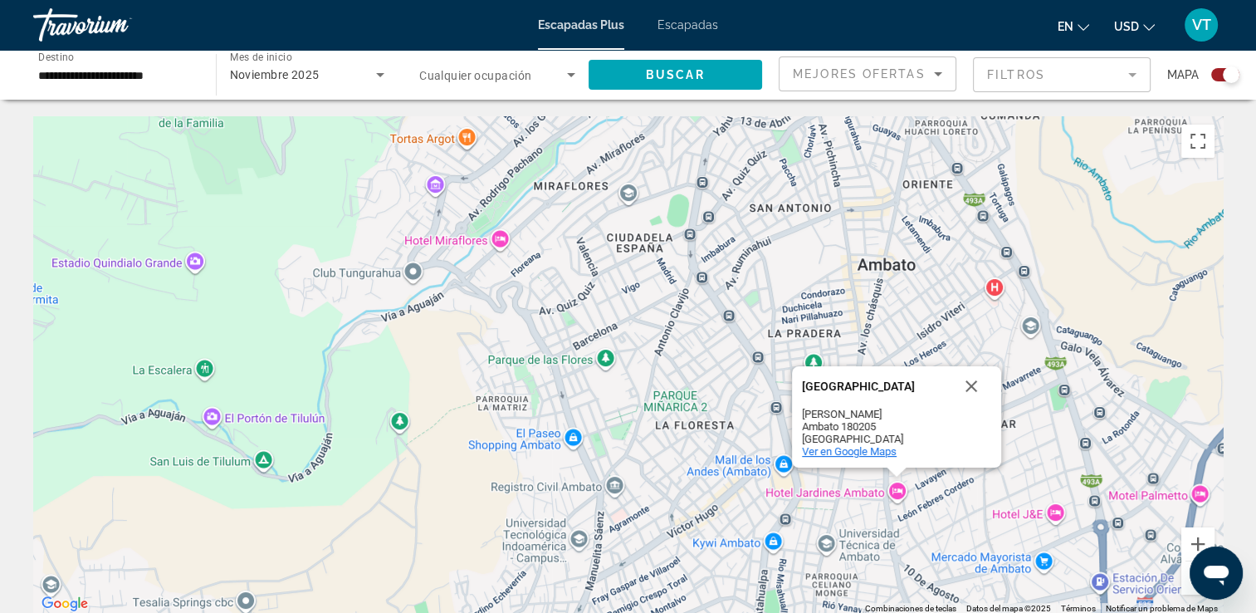
click at [845, 449] on span "Ver en Google Maps" at bounding box center [849, 451] width 95 height 12
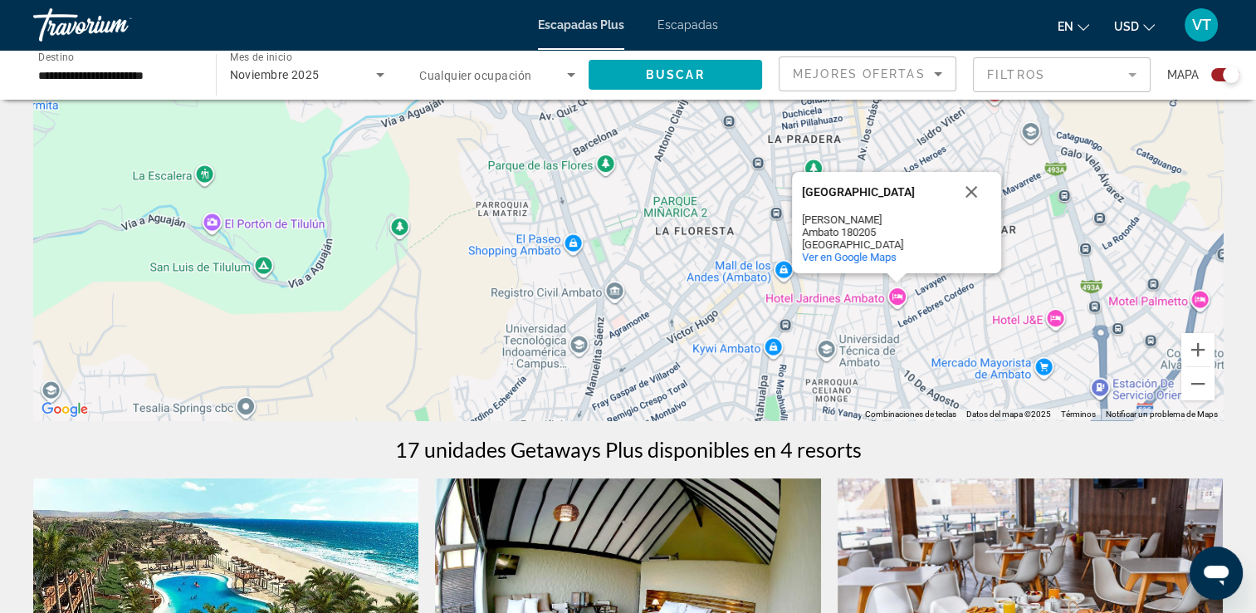
scroll to position [166, 0]
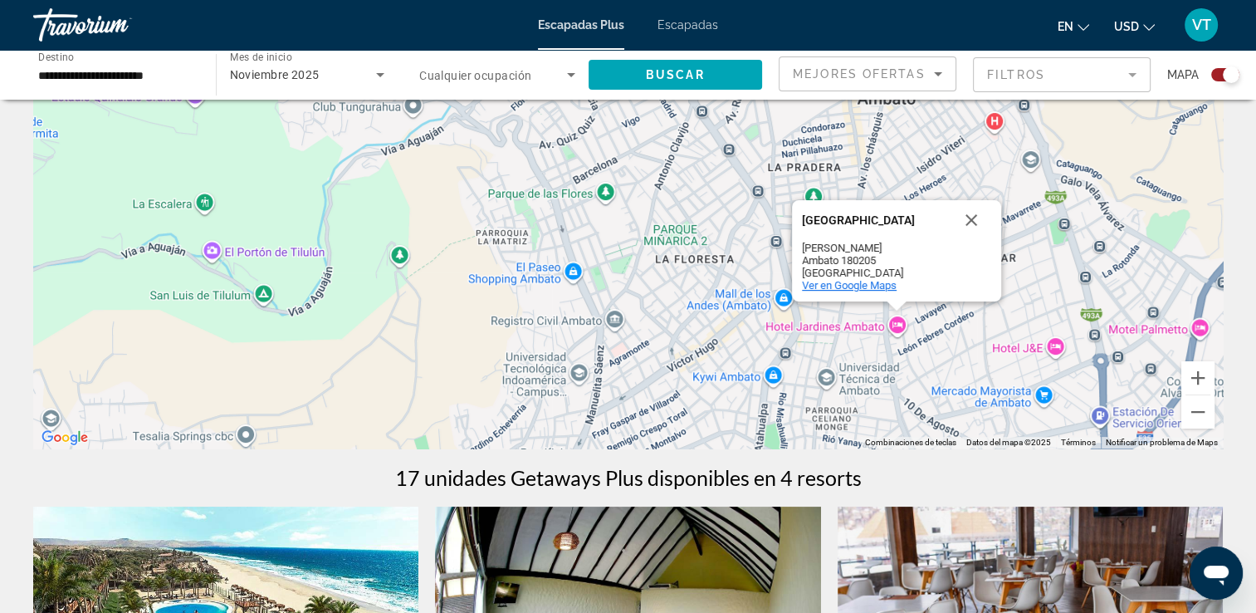
click at [859, 283] on span "Ver en Google Maps" at bounding box center [849, 285] width 95 height 12
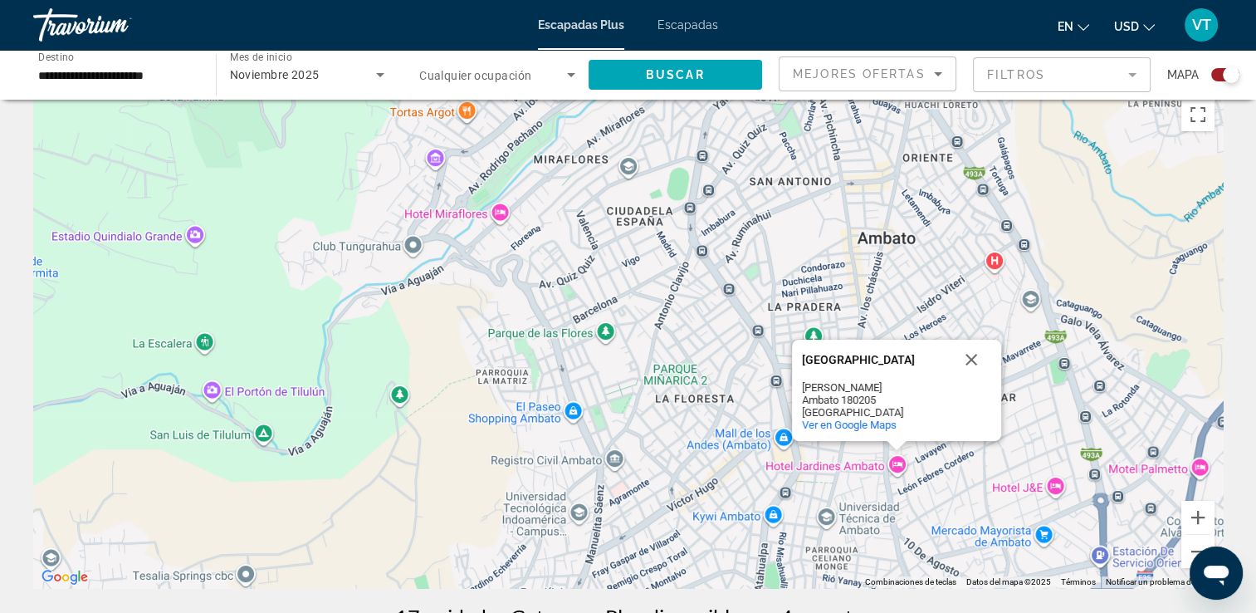
scroll to position [0, 0]
